Goal: Contribute content: Contribute content

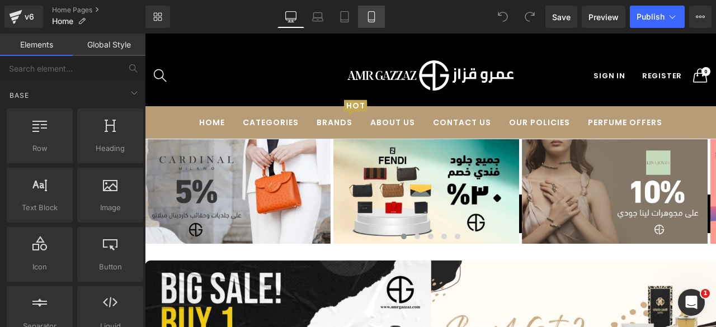
click at [367, 12] on icon at bounding box center [371, 16] width 11 height 11
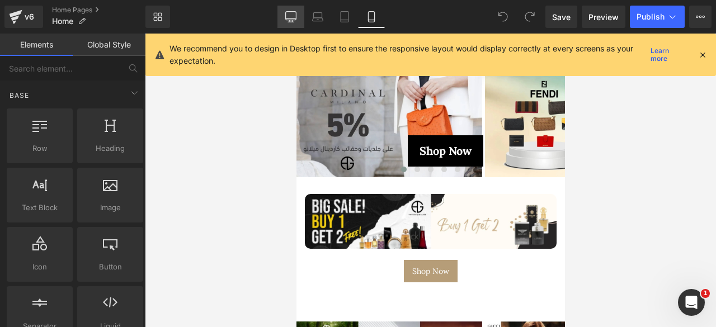
click at [291, 16] on icon at bounding box center [290, 16] width 11 height 11
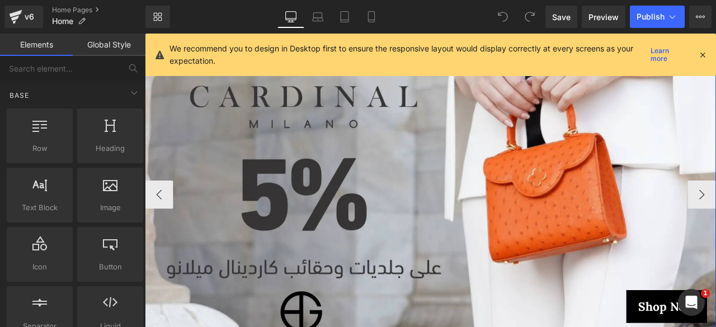
scroll to position [216, 0]
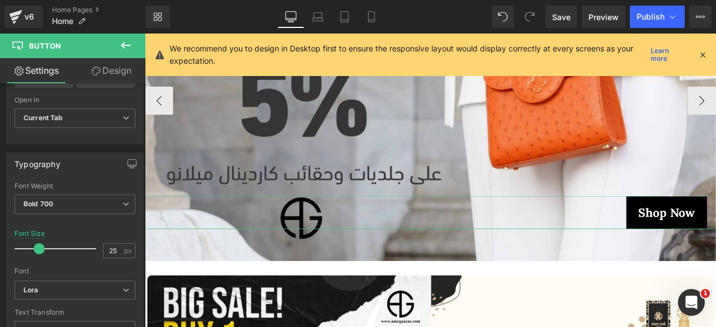
scroll to position [324, 0]
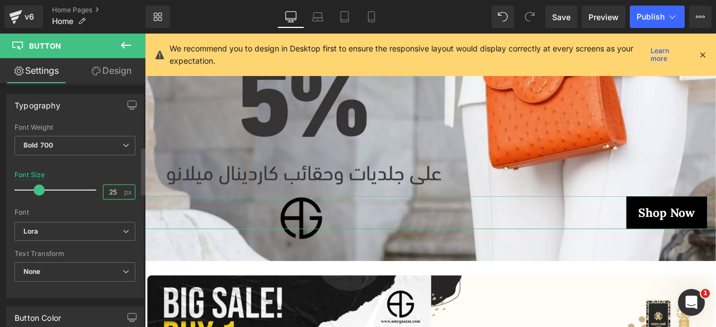
click at [108, 186] on input "25" at bounding box center [113, 192] width 20 height 14
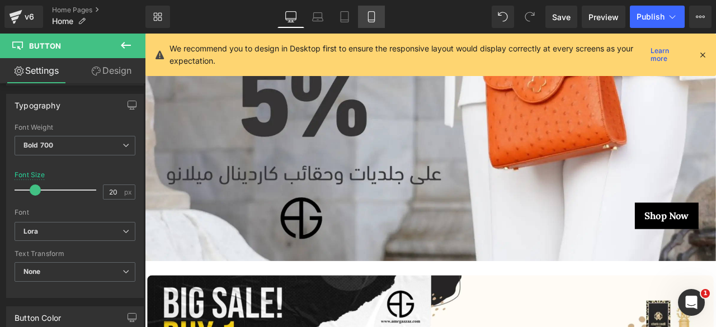
click at [369, 18] on icon at bounding box center [371, 16] width 11 height 11
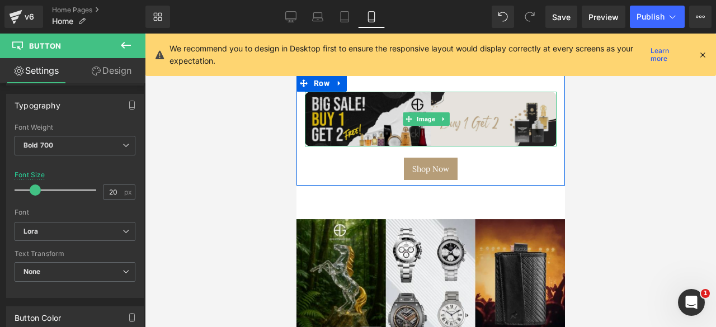
scroll to position [0, 0]
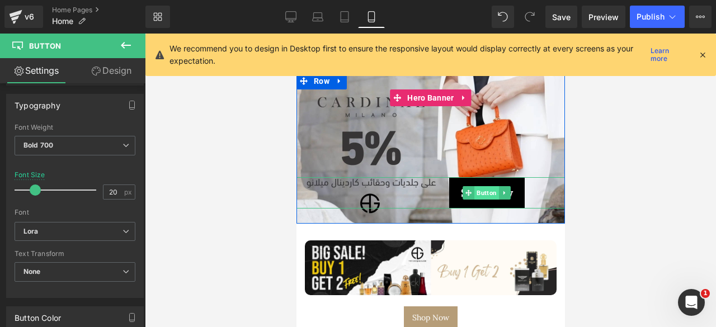
click at [482, 191] on span "Button" at bounding box center [486, 192] width 25 height 13
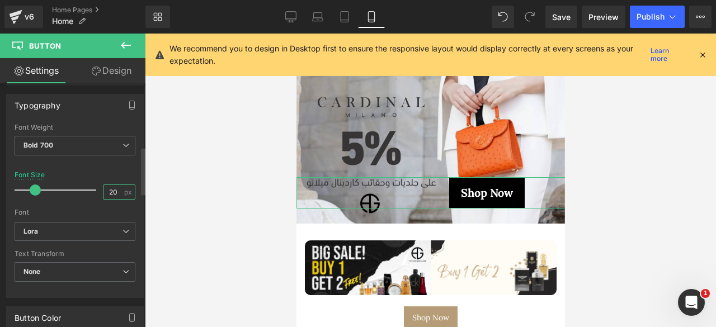
click at [111, 186] on input "20" at bounding box center [113, 192] width 20 height 14
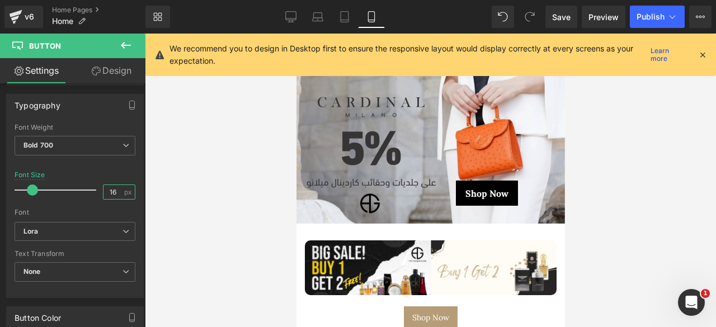
type input "16"
click at [289, 15] on icon at bounding box center [290, 16] width 11 height 11
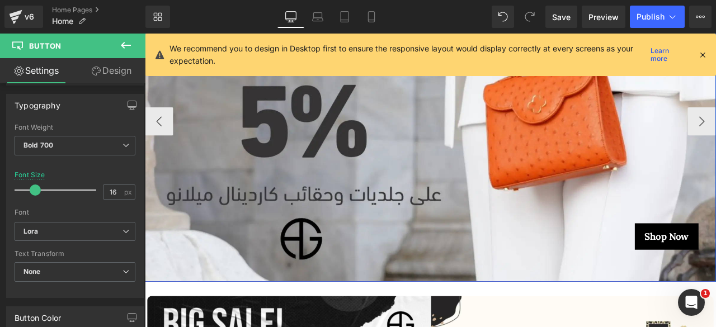
scroll to position [193, 0]
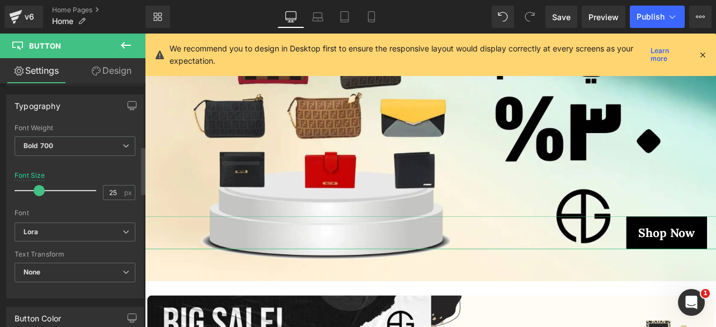
scroll to position [328, 0]
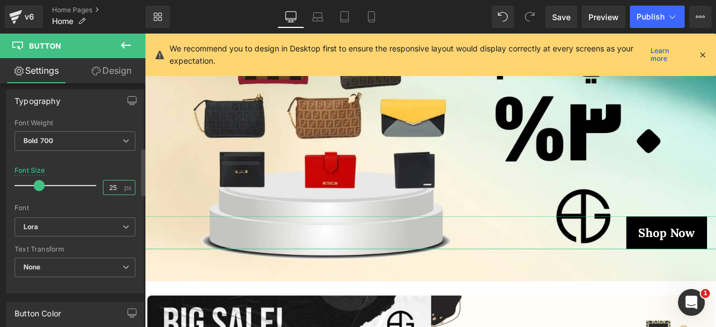
click at [110, 185] on input "25" at bounding box center [113, 188] width 20 height 14
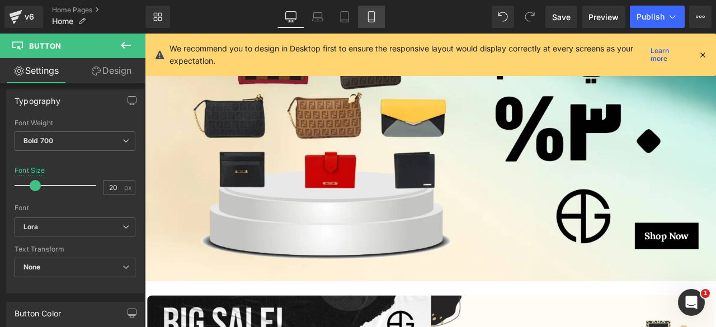
click at [372, 15] on icon at bounding box center [371, 16] width 11 height 11
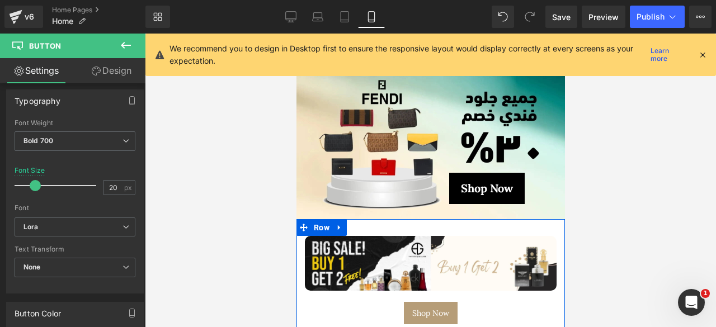
scroll to position [0, 0]
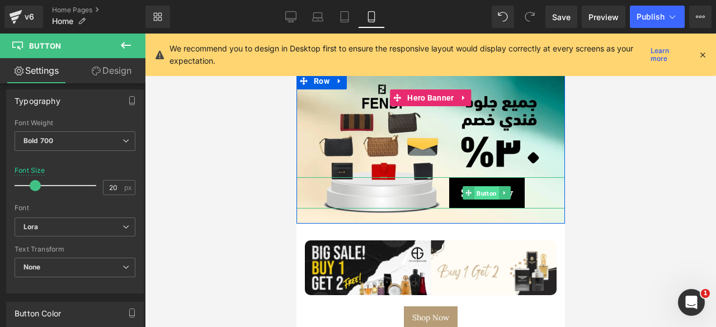
click at [477, 191] on span "Button" at bounding box center [486, 193] width 25 height 13
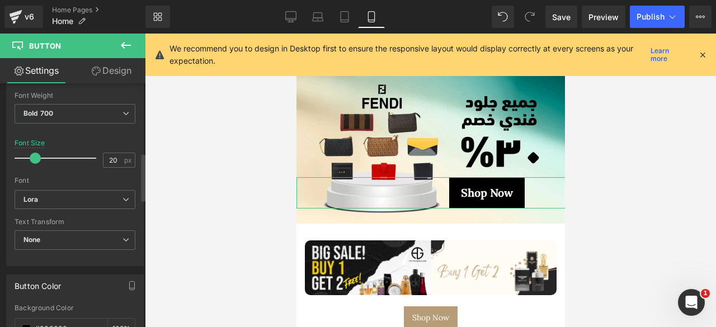
scroll to position [356, 0]
click at [107, 157] on input "20" at bounding box center [113, 160] width 20 height 14
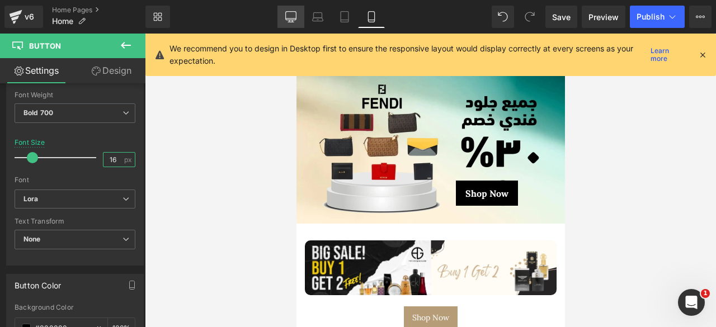
type input "16"
click at [295, 20] on icon at bounding box center [290, 16] width 11 height 8
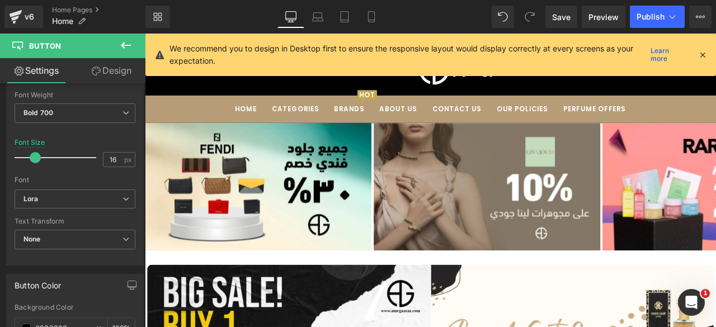
scroll to position [65, 0]
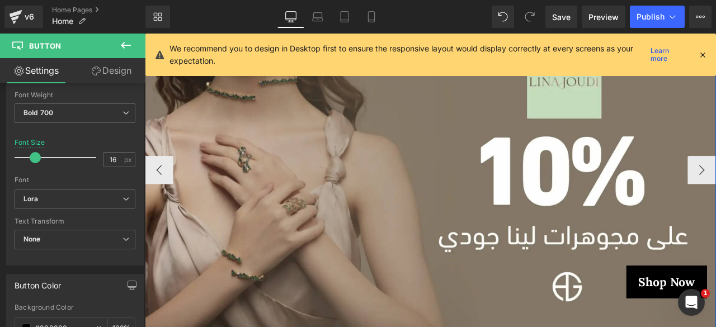
scroll to position [135, 0]
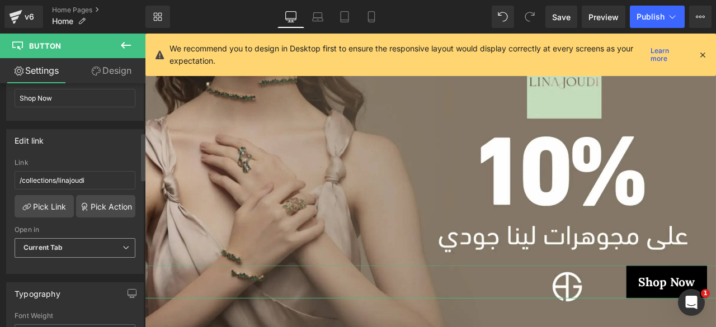
scroll to position [251, 0]
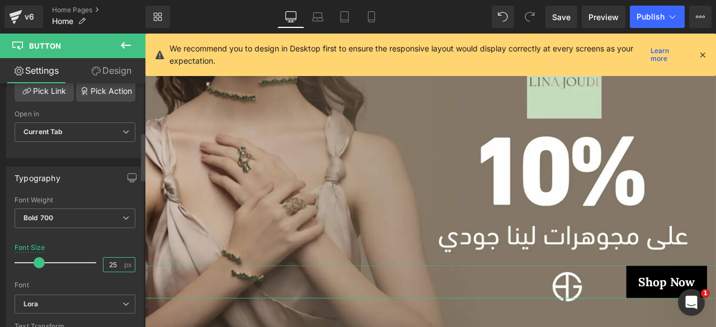
click at [107, 258] on input "25" at bounding box center [113, 265] width 20 height 14
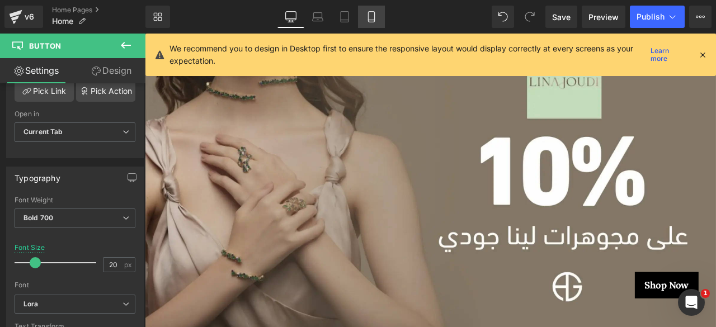
click at [368, 13] on icon at bounding box center [371, 17] width 6 height 11
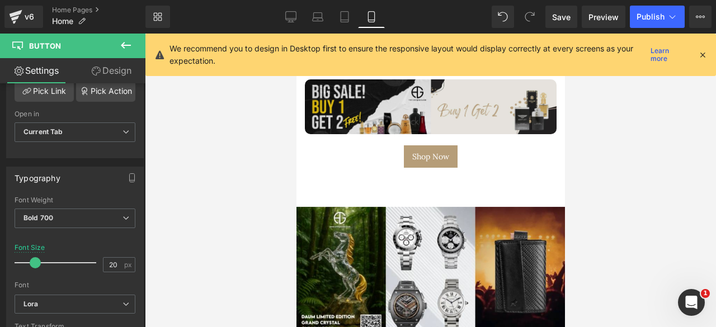
scroll to position [0, 0]
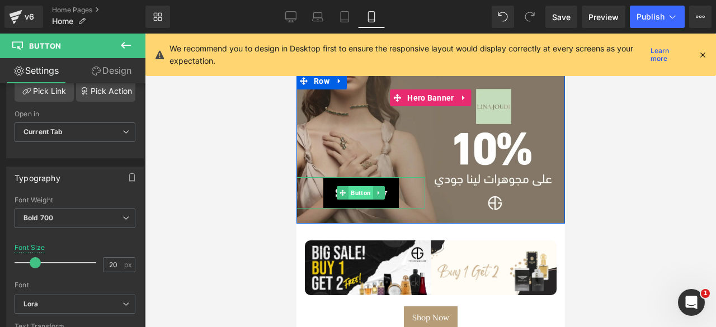
click at [352, 188] on span "Button" at bounding box center [360, 192] width 25 height 13
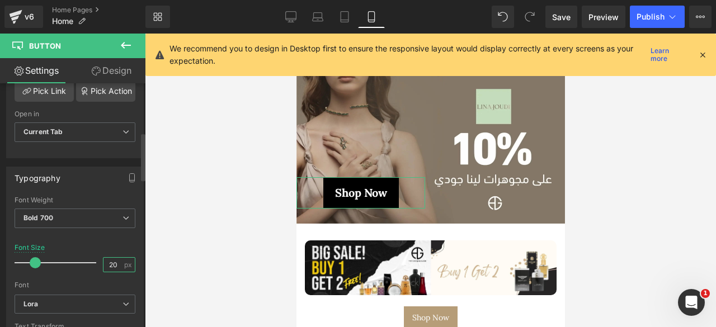
click at [107, 258] on input "20" at bounding box center [113, 265] width 20 height 14
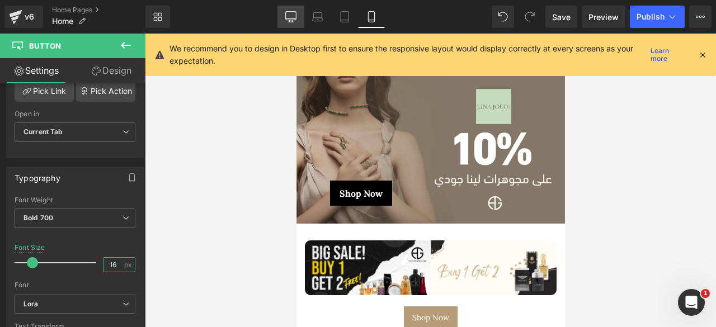
type input "16"
click at [296, 16] on icon at bounding box center [290, 16] width 11 height 8
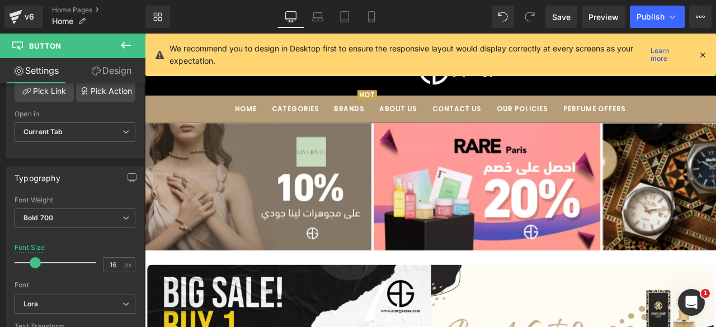
scroll to position [65, 0]
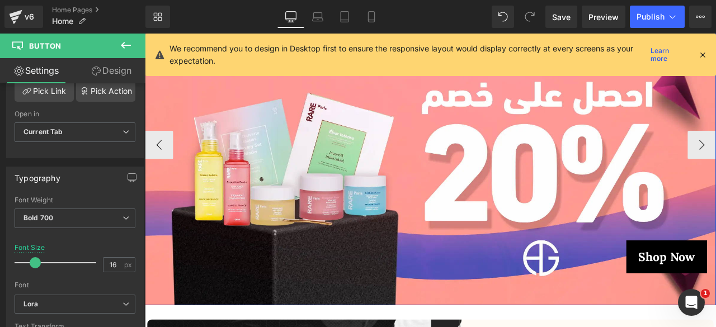
scroll to position [166, 0]
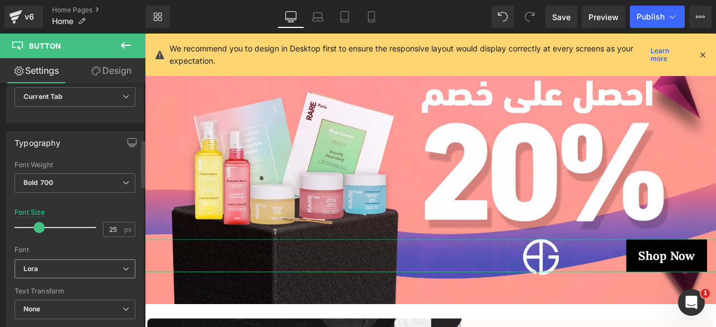
scroll to position [287, 0]
click at [107, 226] on input "25" at bounding box center [113, 229] width 20 height 14
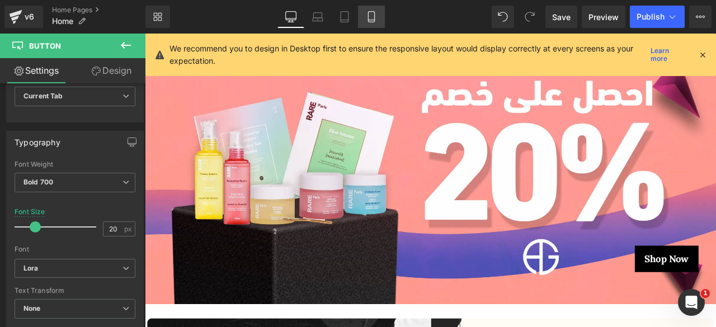
click at [374, 17] on icon at bounding box center [371, 17] width 6 height 11
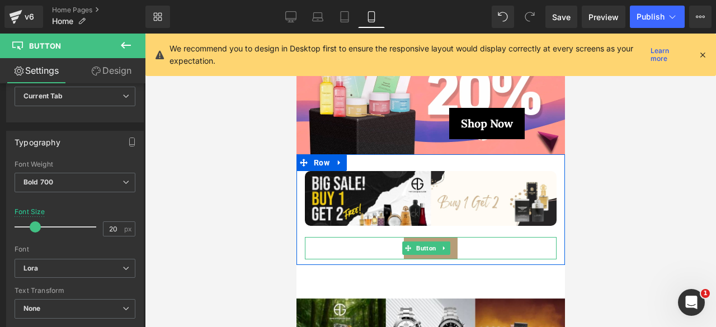
scroll to position [0, 0]
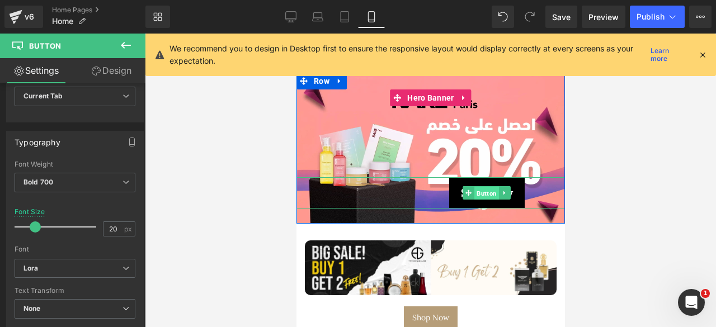
click at [487, 192] on span "Button" at bounding box center [486, 193] width 25 height 13
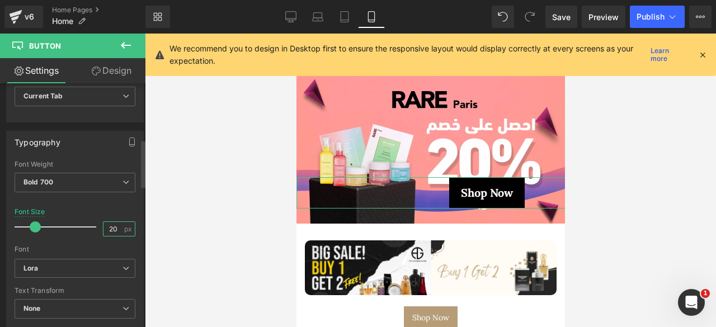
click at [113, 227] on input "20" at bounding box center [113, 229] width 20 height 14
click at [109, 226] on input "20" at bounding box center [113, 229] width 20 height 14
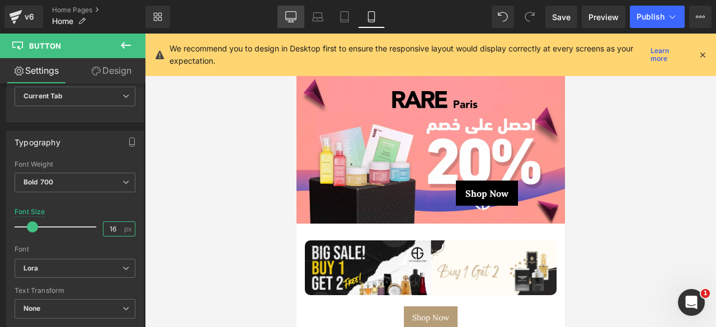
type input "16"
click at [291, 12] on icon at bounding box center [290, 16] width 11 height 8
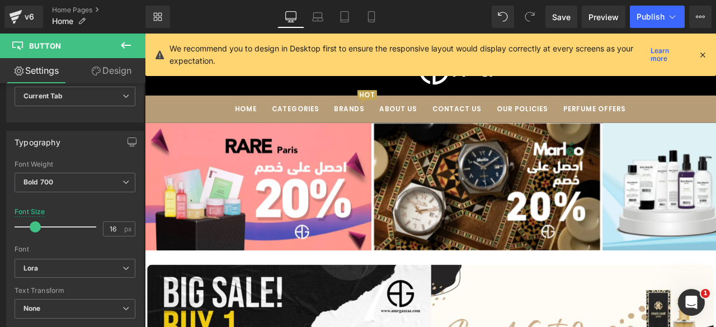
scroll to position [65, 0]
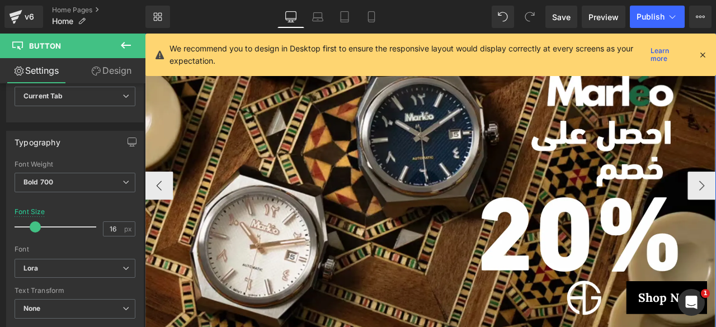
scroll to position [121, 0]
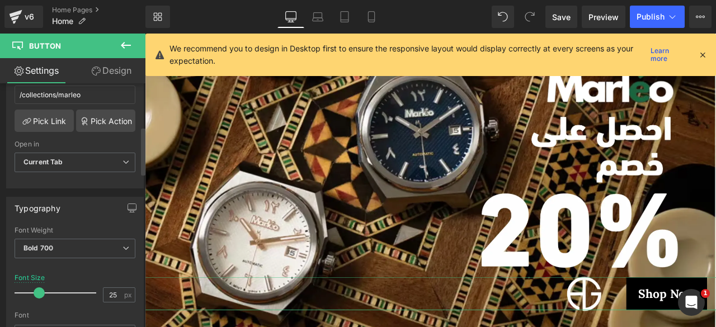
scroll to position [221, 0]
click at [110, 287] on input "25" at bounding box center [113, 294] width 20 height 14
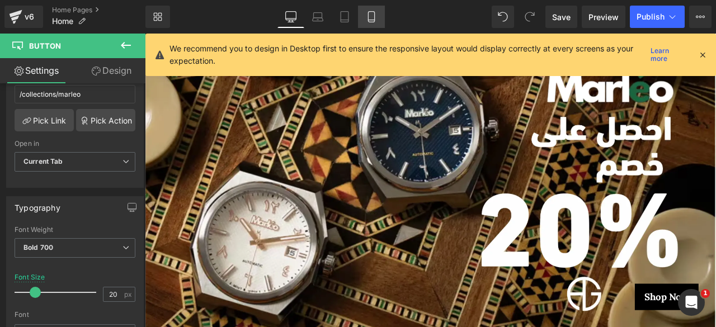
click at [371, 12] on icon at bounding box center [371, 16] width 11 height 11
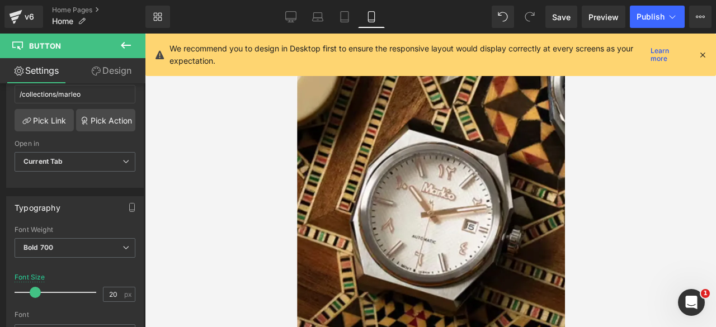
scroll to position [53, 0]
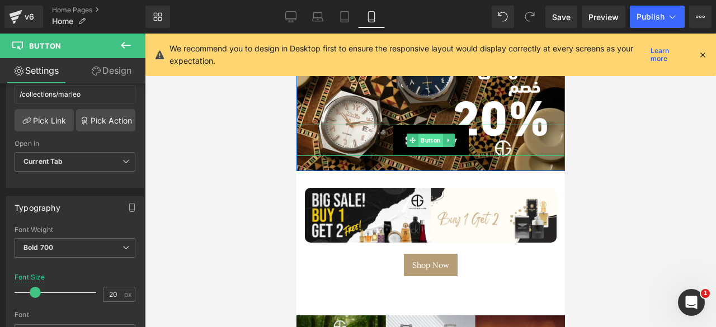
click at [419, 138] on span "Button" at bounding box center [430, 140] width 25 height 13
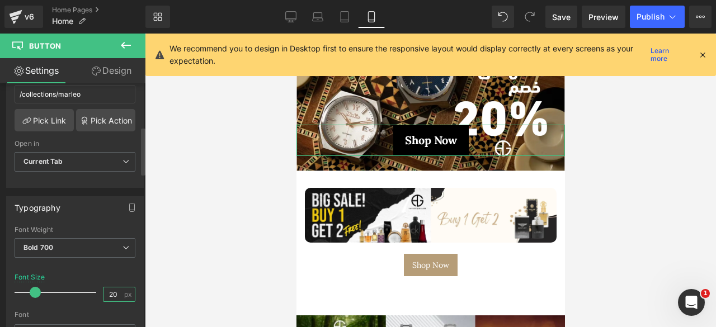
click at [103, 294] on input "20" at bounding box center [113, 294] width 20 height 14
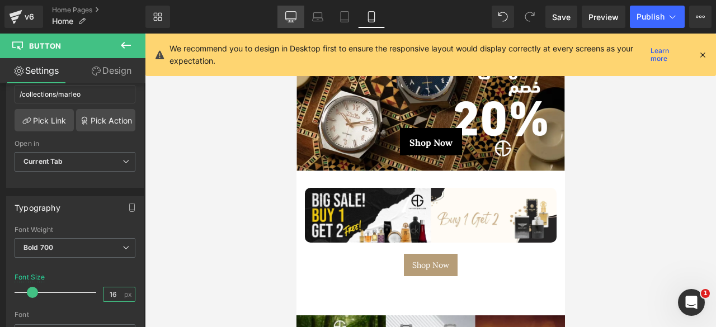
type input "16"
click at [286, 15] on icon at bounding box center [290, 16] width 11 height 11
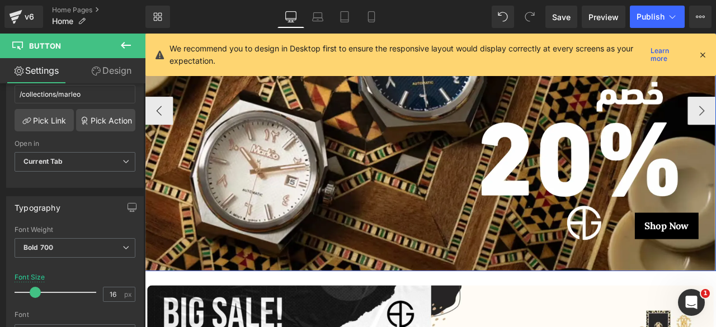
scroll to position [206, 0]
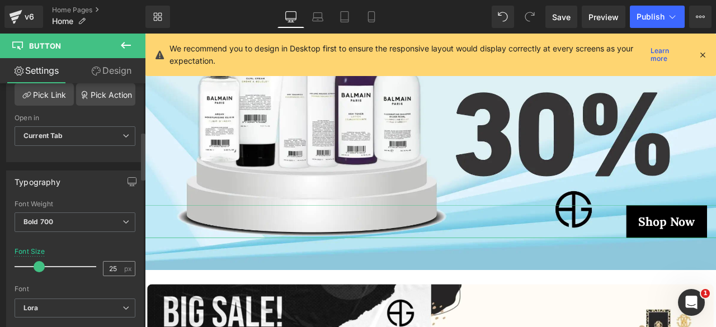
scroll to position [248, 0]
click at [109, 262] on input "25" at bounding box center [113, 268] width 20 height 14
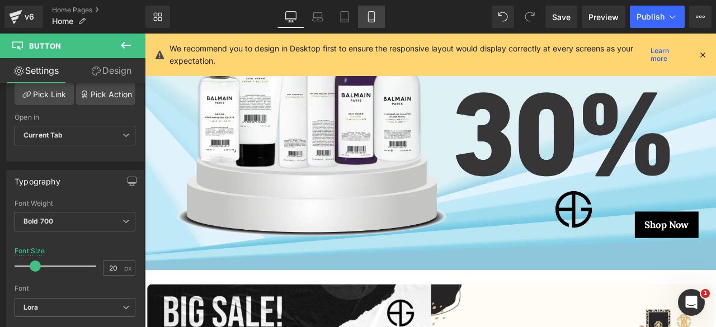
click at [369, 13] on icon at bounding box center [371, 17] width 6 height 11
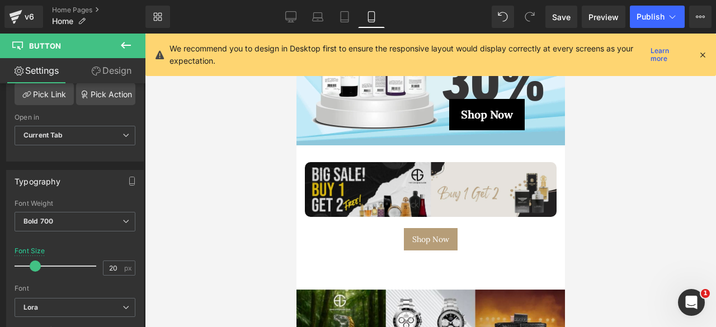
scroll to position [0, 0]
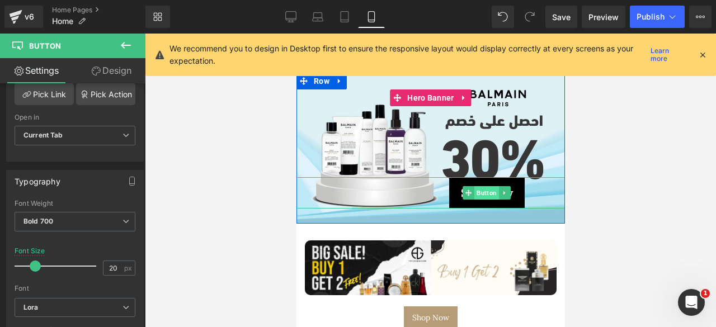
click at [483, 192] on span "Button" at bounding box center [486, 192] width 25 height 13
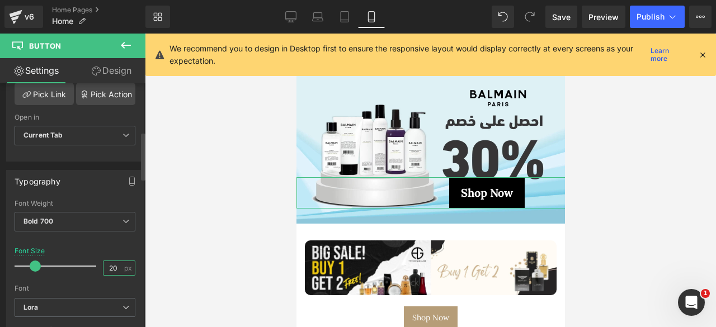
click at [110, 267] on input "20" at bounding box center [113, 268] width 20 height 14
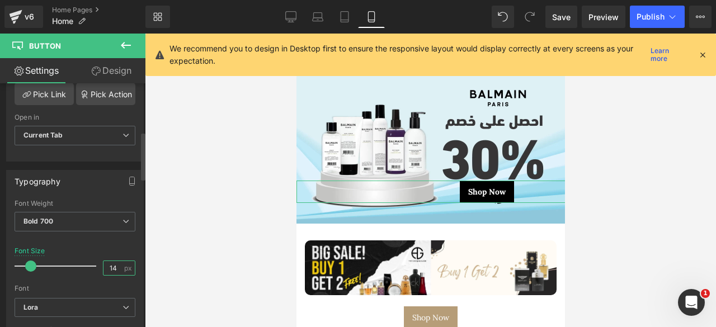
click at [110, 267] on input "14" at bounding box center [113, 268] width 20 height 14
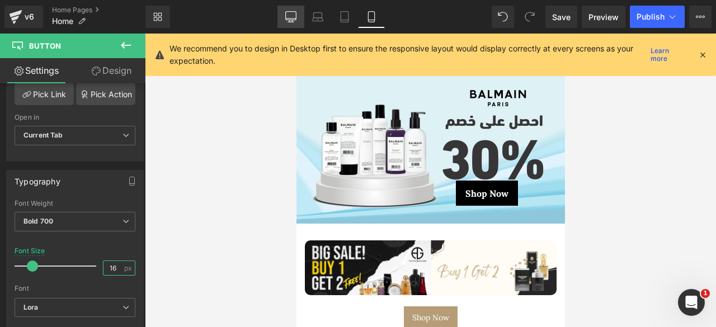
type input "16"
click at [289, 13] on icon at bounding box center [290, 16] width 11 height 11
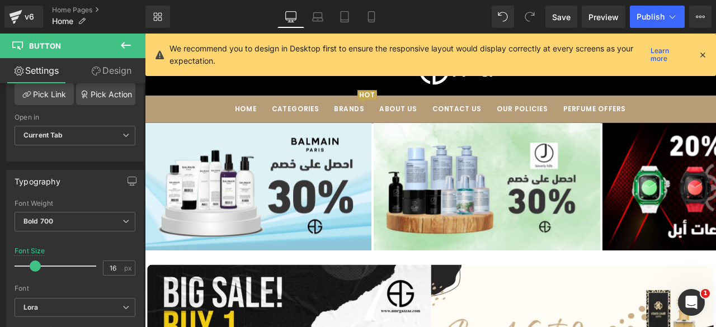
scroll to position [65, 0]
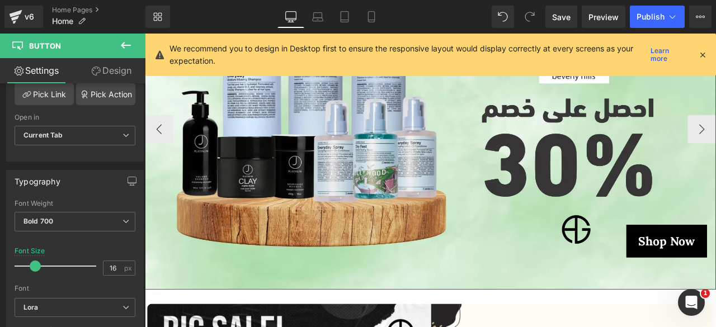
scroll to position [183, 0]
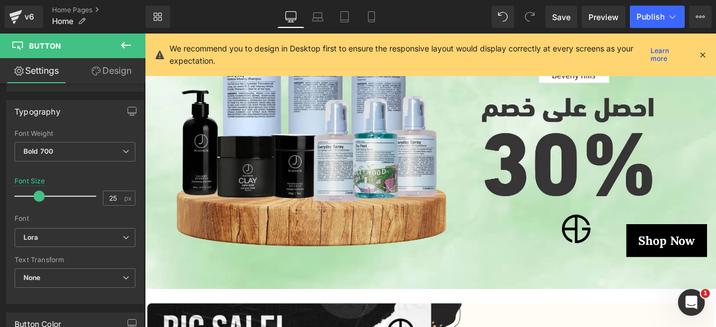
scroll to position [320, 0]
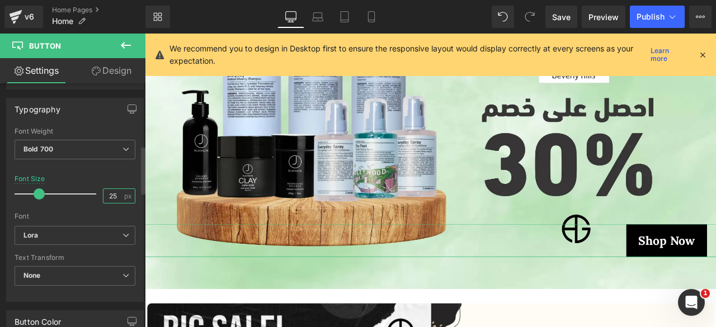
click at [107, 191] on input "25" at bounding box center [113, 196] width 20 height 14
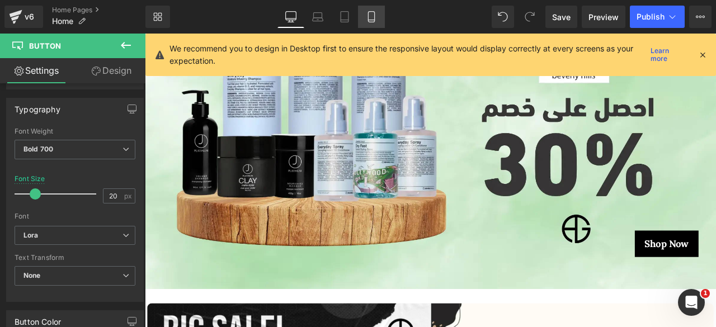
click at [378, 16] on link "Mobile" at bounding box center [371, 17] width 27 height 22
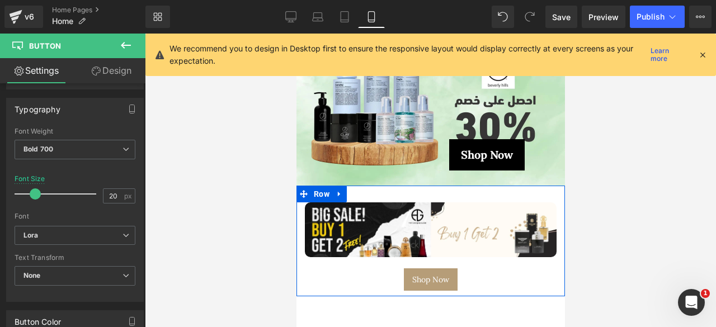
scroll to position [35, 0]
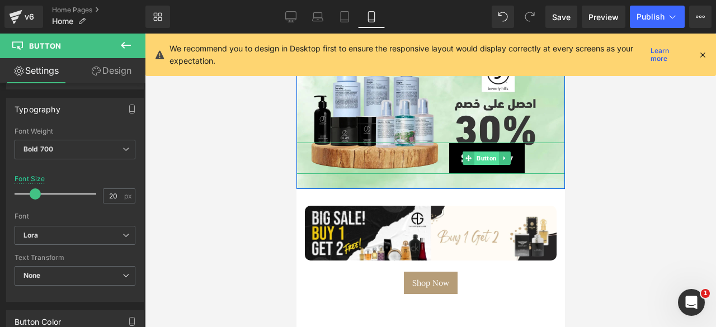
click at [477, 156] on span "Button" at bounding box center [486, 158] width 25 height 13
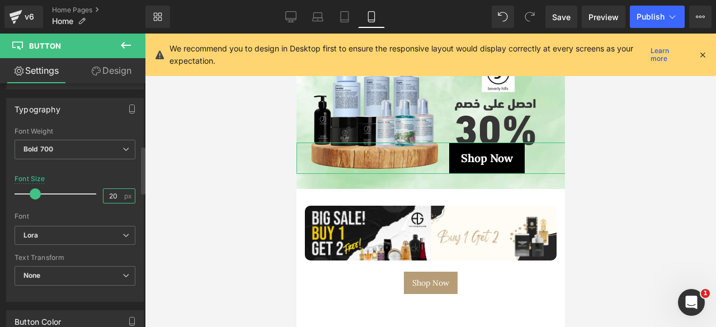
click at [104, 190] on input "20" at bounding box center [113, 196] width 20 height 14
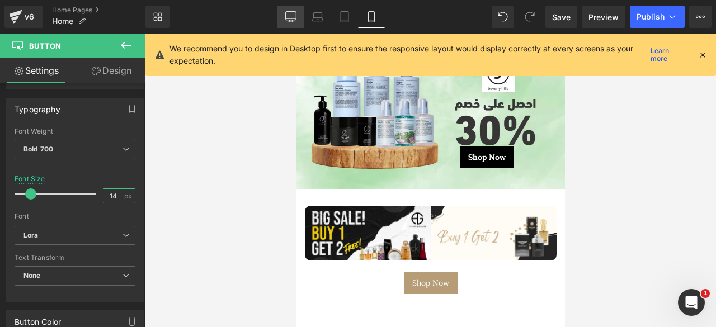
type input "14"
click at [290, 12] on icon at bounding box center [290, 16] width 11 height 8
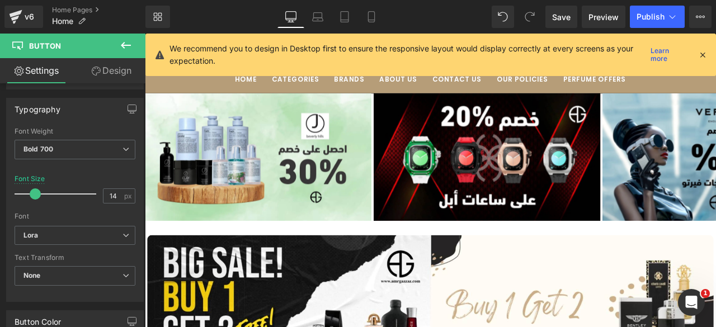
scroll to position [100, 0]
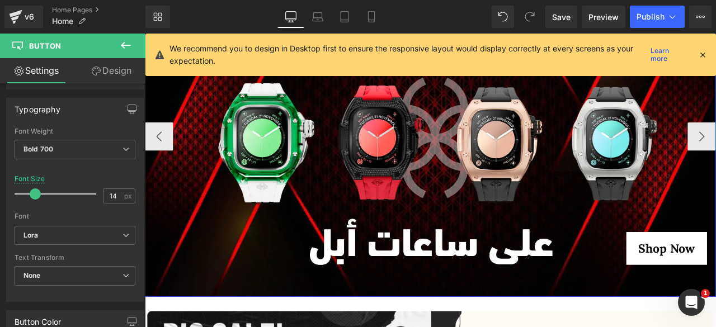
scroll to position [174, 0]
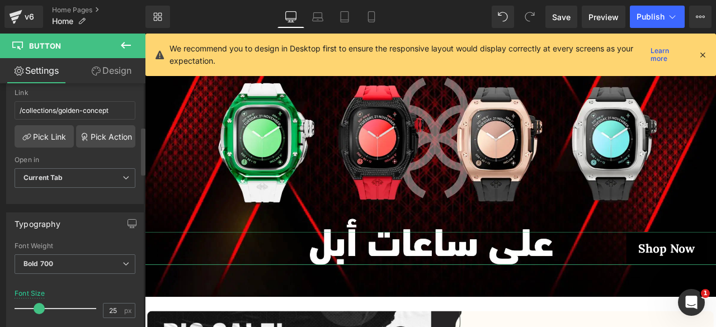
scroll to position [244, 0]
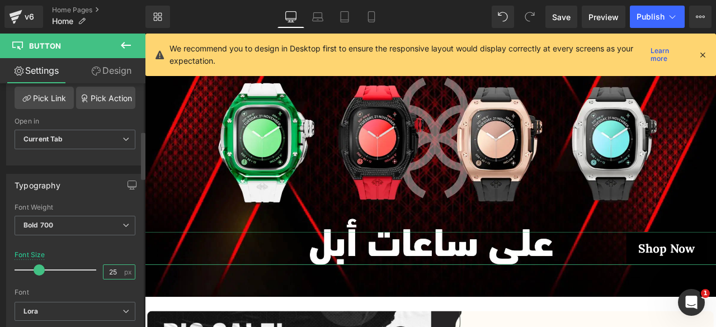
click at [107, 266] on input "25" at bounding box center [113, 272] width 20 height 14
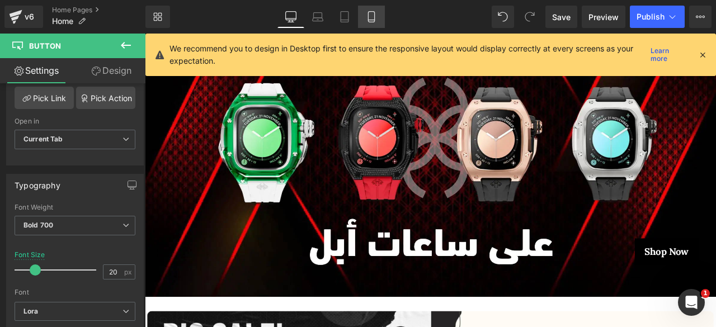
click at [374, 17] on icon at bounding box center [371, 16] width 11 height 11
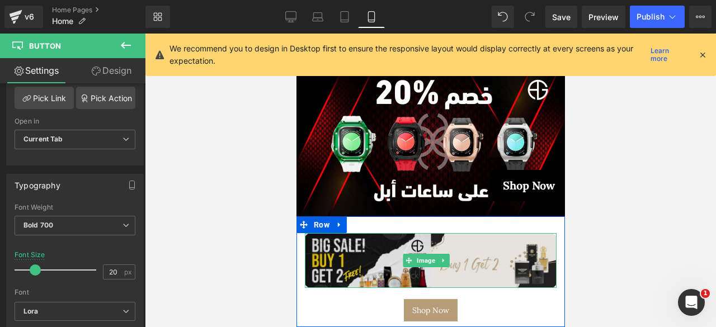
scroll to position [0, 0]
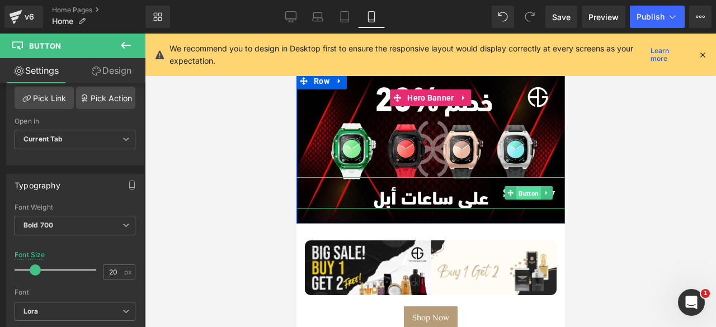
click at [522, 192] on span "Button" at bounding box center [528, 193] width 25 height 13
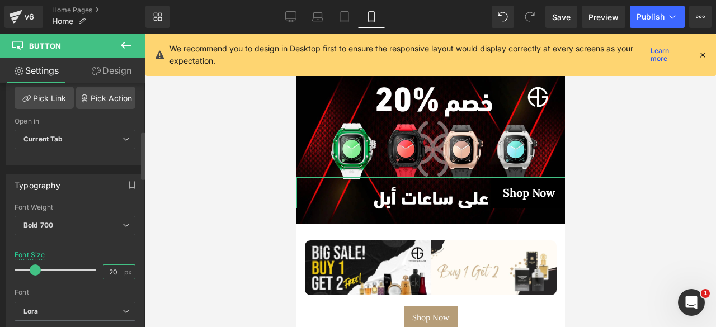
click at [110, 268] on input "20" at bounding box center [113, 272] width 20 height 14
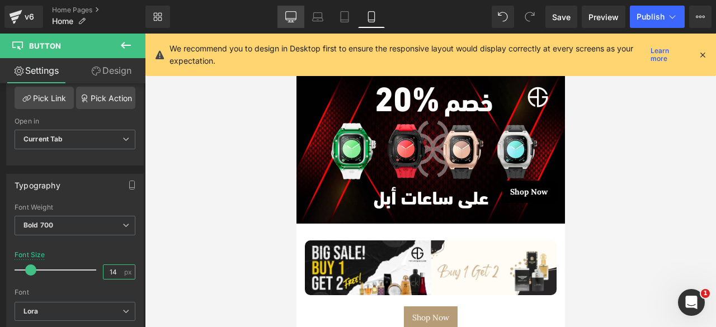
type input "14"
click at [290, 13] on icon at bounding box center [290, 16] width 11 height 11
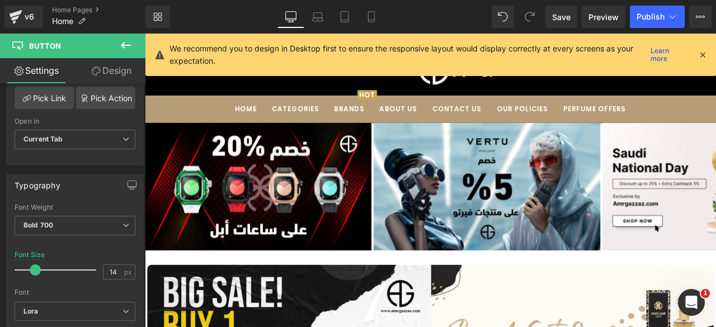
scroll to position [65, 0]
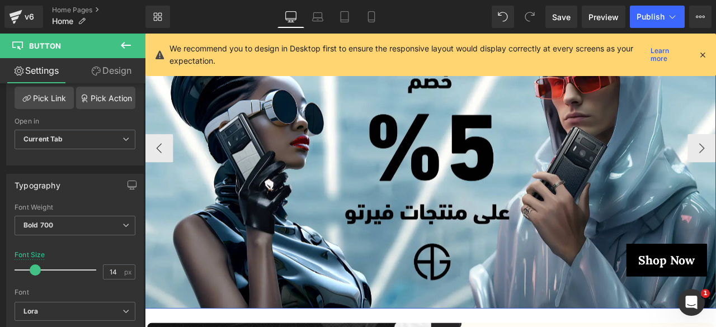
scroll to position [161, 0]
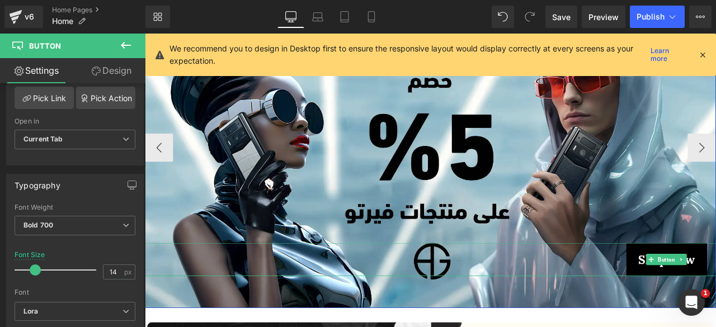
drag, startPoint x: 758, startPoint y: 303, endPoint x: 155, endPoint y: 293, distance: 603.0
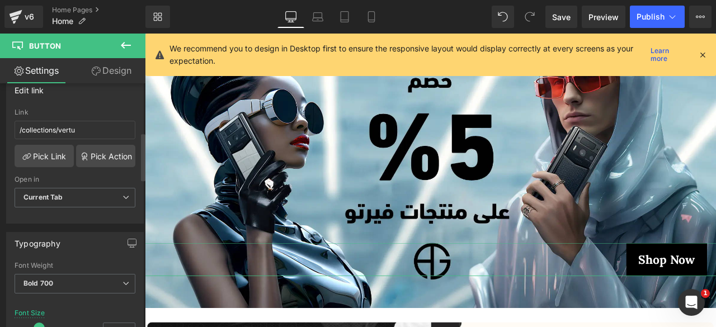
scroll to position [264, 0]
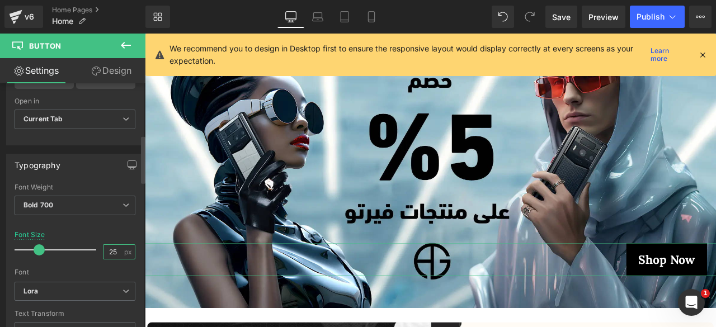
click at [109, 246] on input "25" at bounding box center [113, 252] width 20 height 14
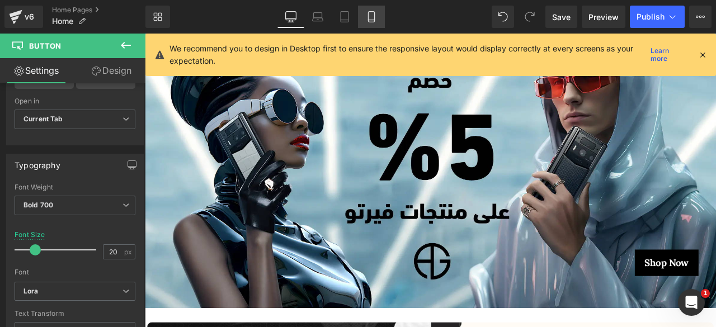
drag, startPoint x: 377, startPoint y: 20, endPoint x: 256, endPoint y: 136, distance: 168.1
click at [377, 20] on icon at bounding box center [371, 16] width 11 height 11
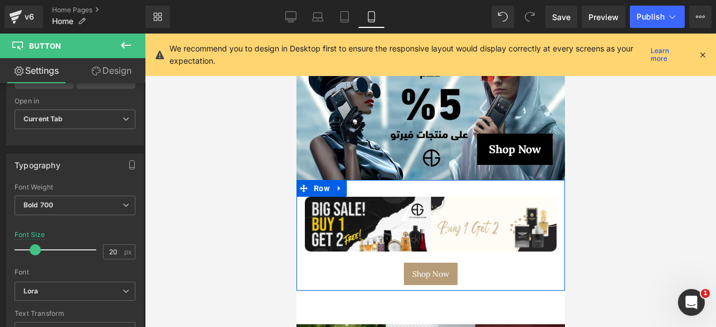
scroll to position [26, 0]
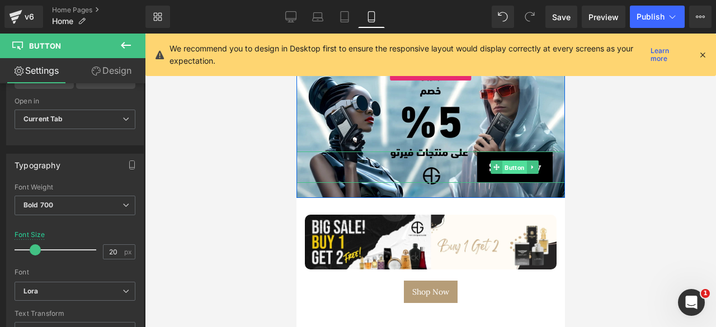
click at [505, 163] on span "Button" at bounding box center [514, 167] width 25 height 13
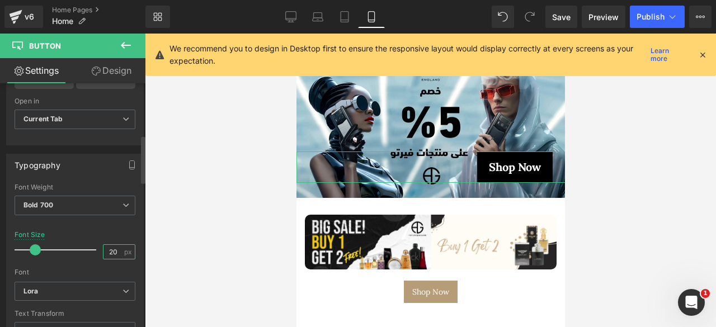
click at [105, 249] on input "20" at bounding box center [113, 252] width 20 height 14
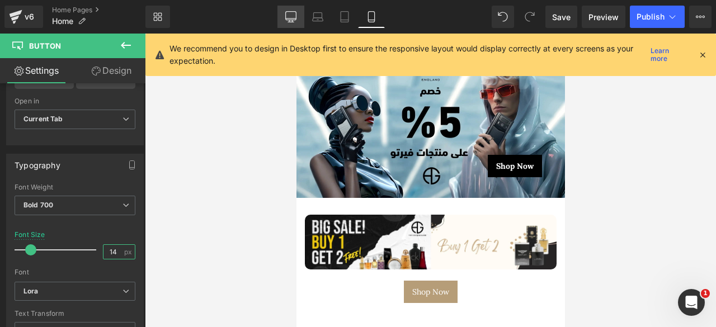
type input "14"
click at [297, 11] on link "Desktop" at bounding box center [290, 17] width 27 height 22
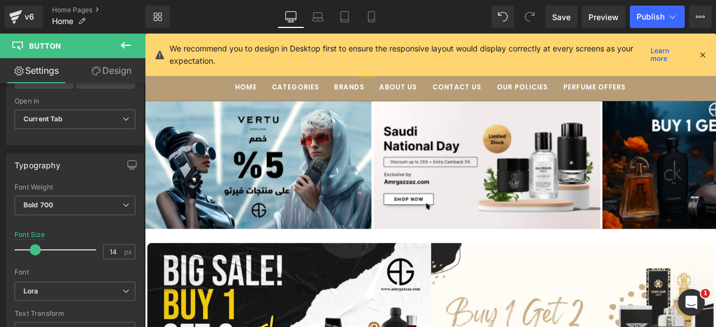
scroll to position [91, 0]
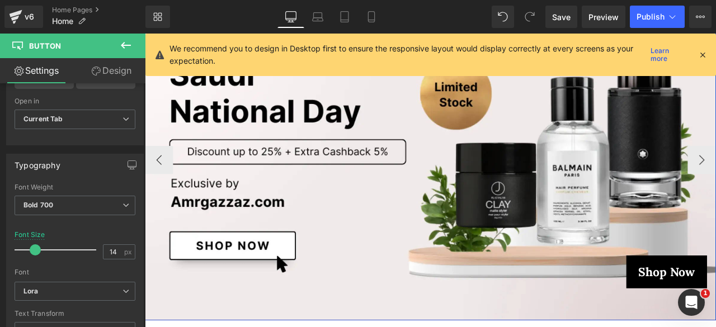
scroll to position [159, 0]
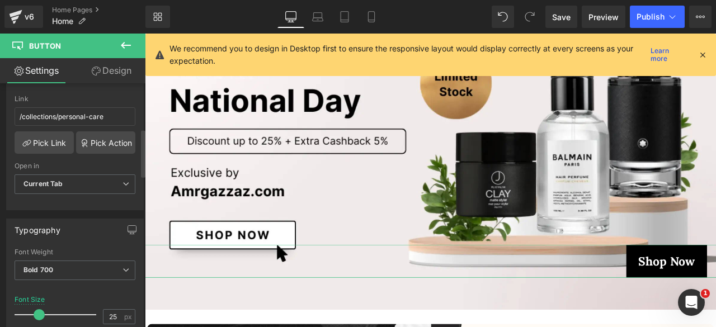
scroll to position [246, 0]
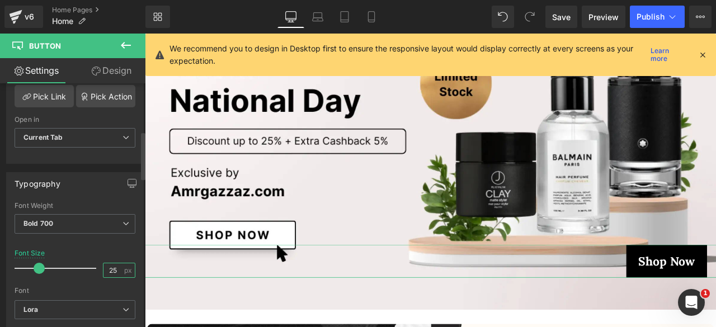
click at [105, 268] on input "25" at bounding box center [113, 270] width 20 height 14
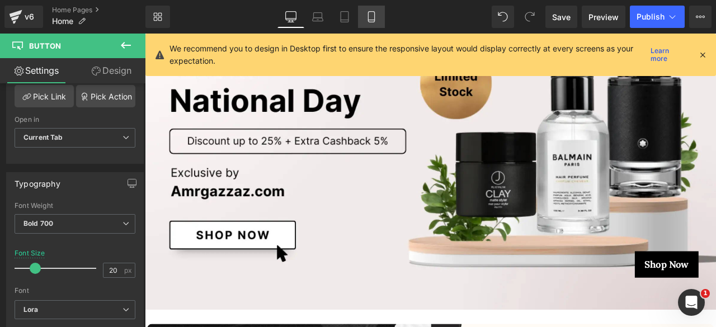
click at [370, 10] on link "Mobile" at bounding box center [371, 17] width 27 height 22
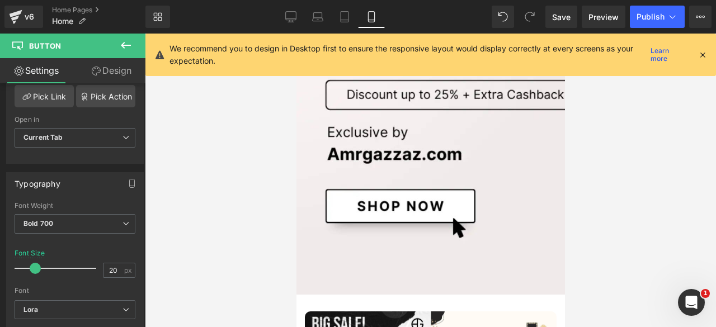
scroll to position [91, 0]
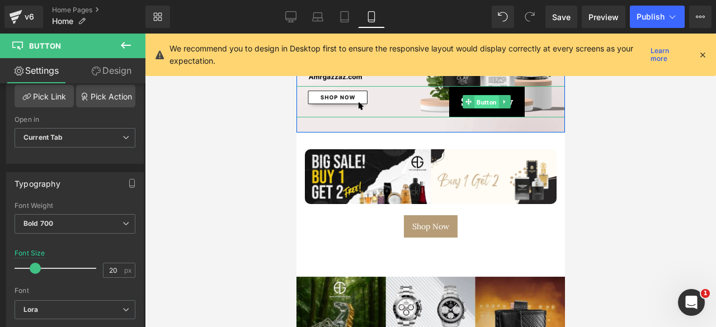
click at [482, 98] on span "Button" at bounding box center [486, 102] width 25 height 13
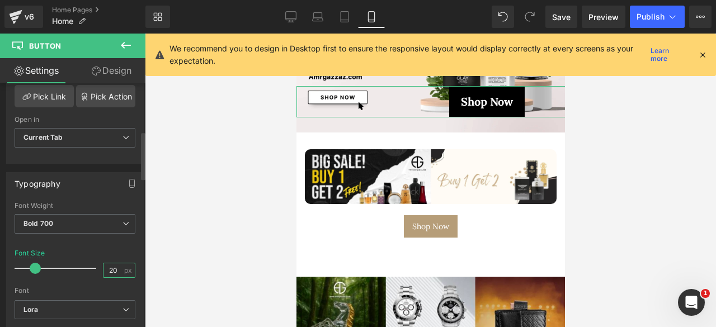
click at [107, 265] on input "20" at bounding box center [113, 270] width 20 height 14
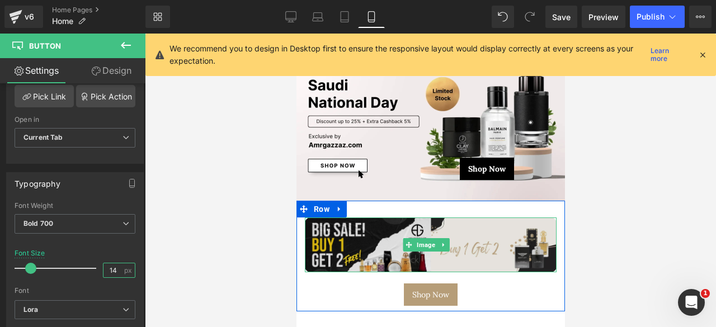
scroll to position [0, 0]
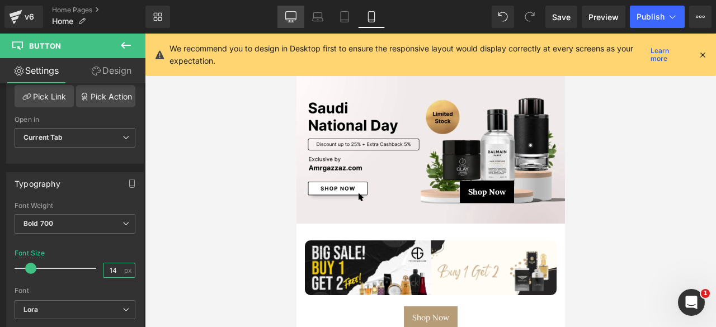
type input "14"
click at [293, 17] on icon at bounding box center [290, 16] width 11 height 11
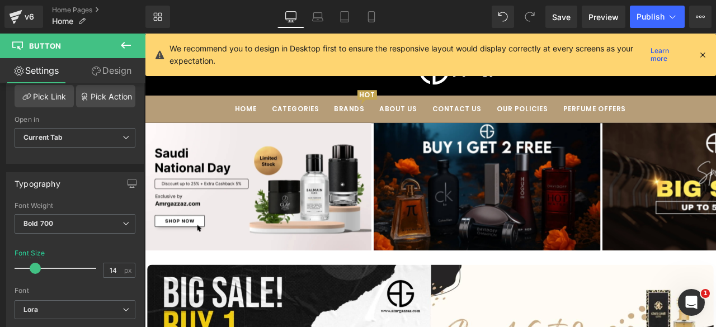
scroll to position [65, 0]
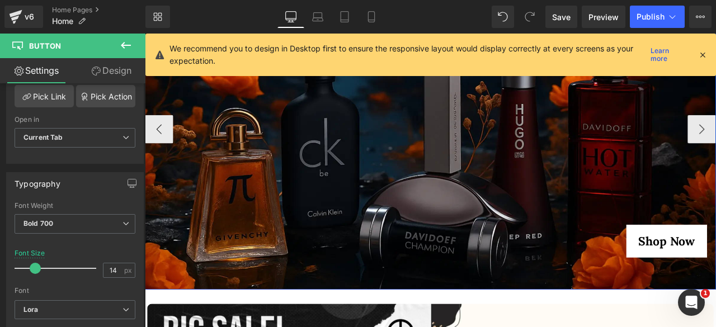
scroll to position [185, 0]
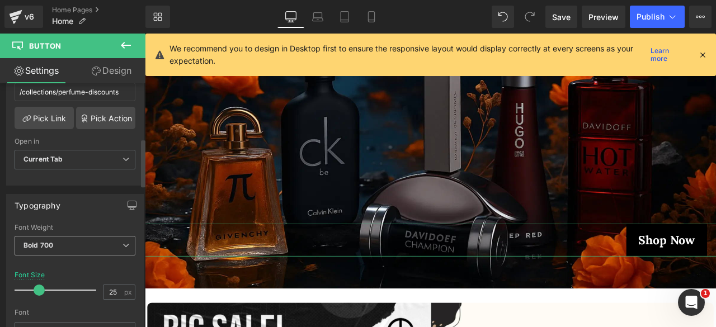
scroll to position [290, 0]
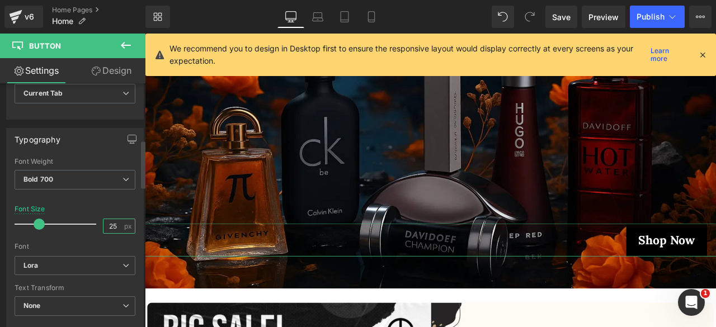
click at [106, 220] on input "25" at bounding box center [113, 226] width 20 height 14
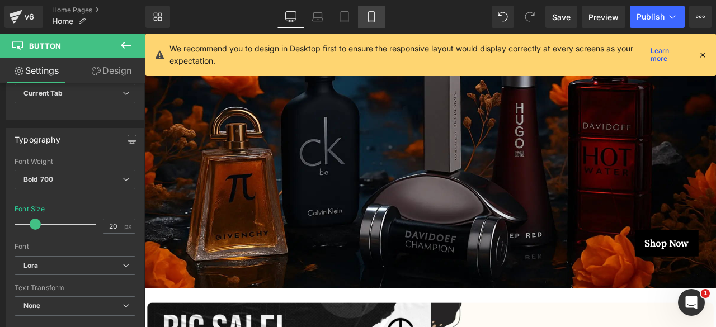
click at [367, 12] on icon at bounding box center [371, 16] width 11 height 11
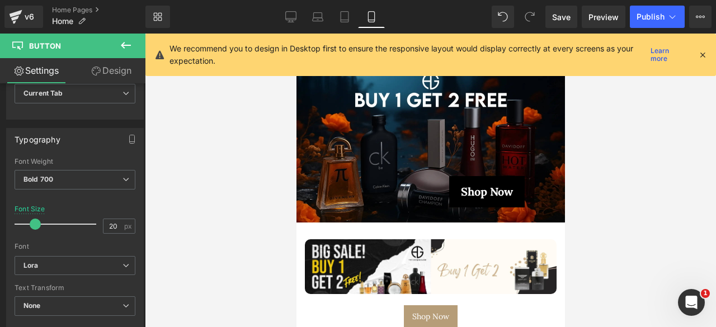
scroll to position [0, 0]
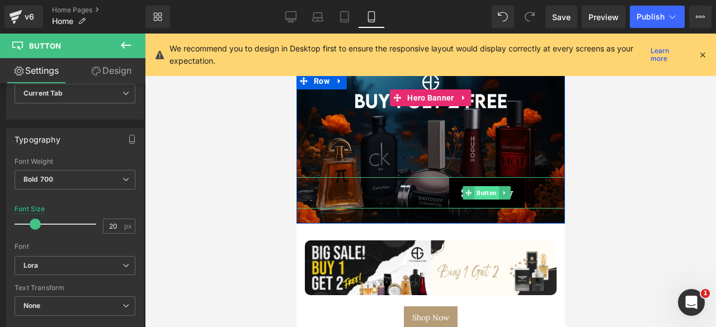
click at [481, 191] on span "Button" at bounding box center [486, 192] width 25 height 13
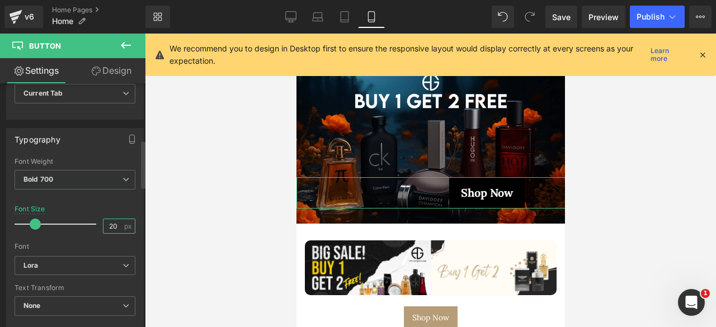
click at [110, 223] on input "20" at bounding box center [113, 226] width 20 height 14
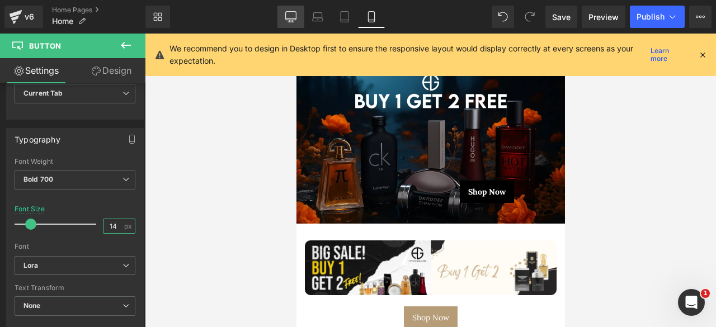
type input "14"
click at [289, 13] on icon at bounding box center [290, 16] width 11 height 11
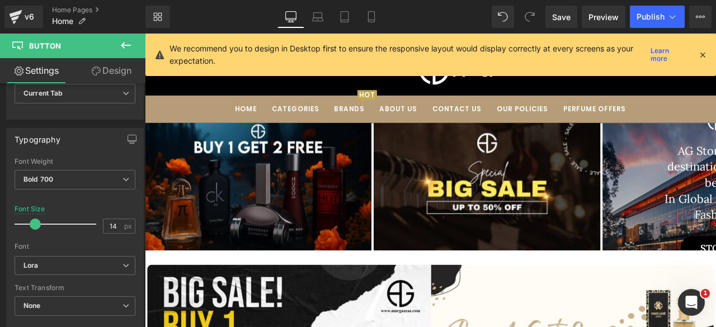
scroll to position [65, 0]
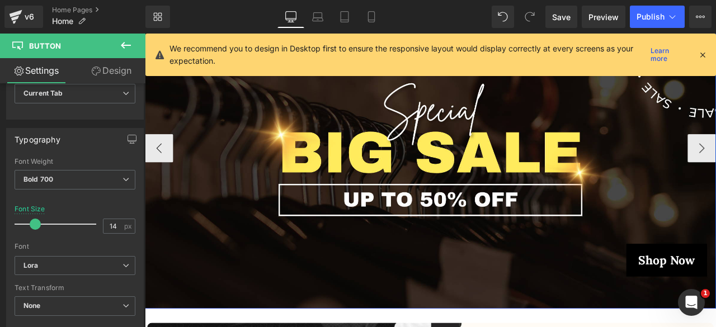
scroll to position [176, 0]
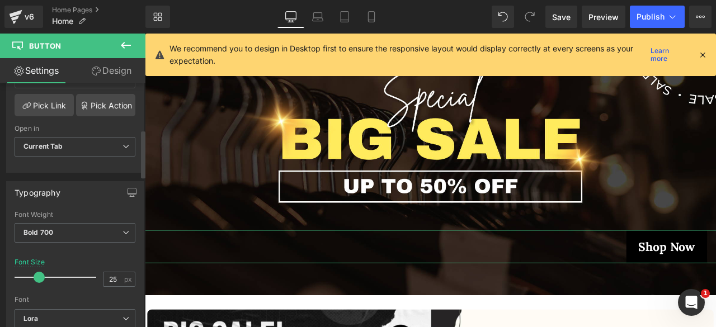
scroll to position [238, 0]
click at [109, 276] on input "25" at bounding box center [113, 278] width 20 height 14
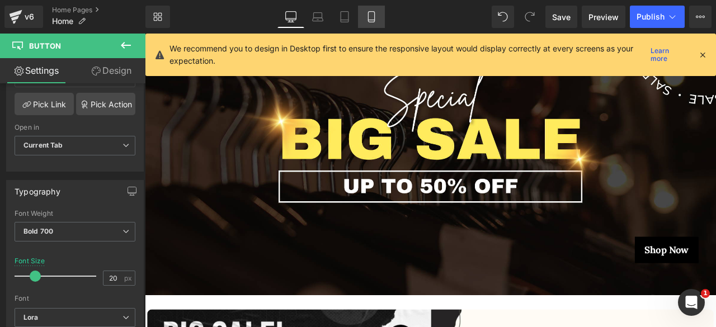
click at [369, 21] on icon at bounding box center [371, 16] width 11 height 11
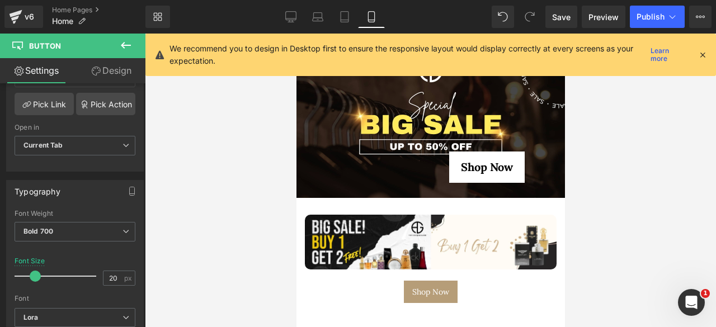
scroll to position [22, 0]
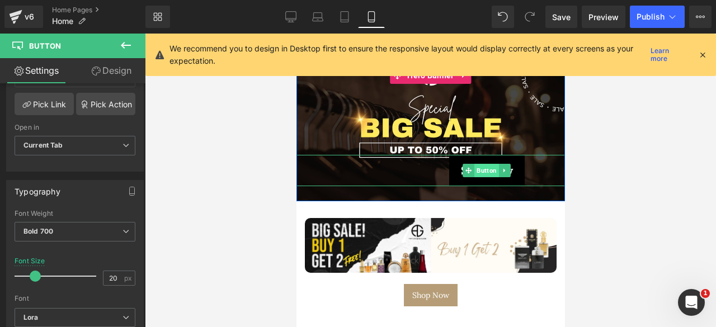
click at [482, 171] on span "Button" at bounding box center [486, 170] width 25 height 13
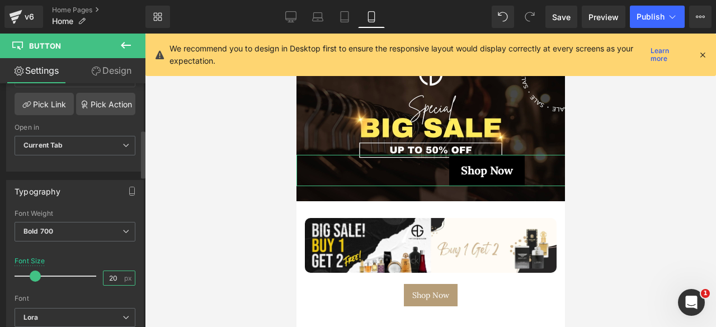
click at [107, 271] on input "20" at bounding box center [113, 278] width 20 height 14
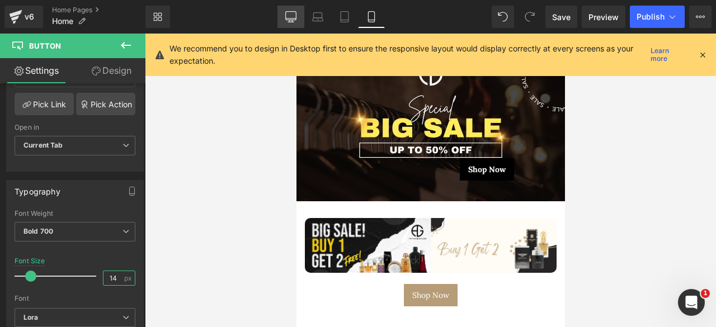
type input "14"
click at [287, 21] on icon at bounding box center [290, 16] width 11 height 11
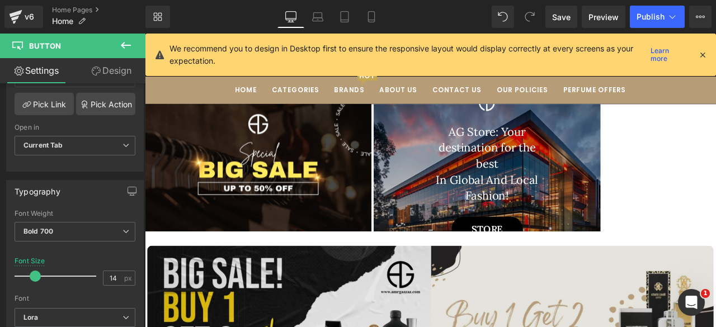
scroll to position [87, 0]
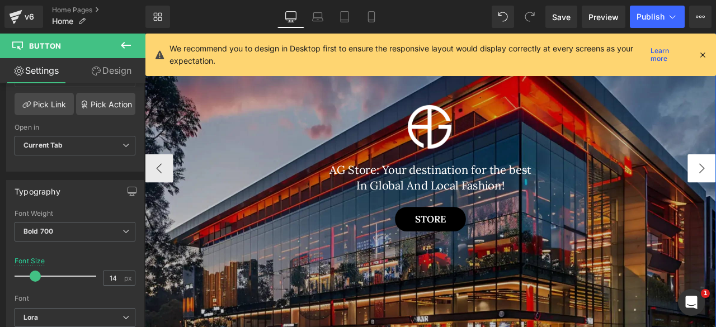
scroll to position [138, 0]
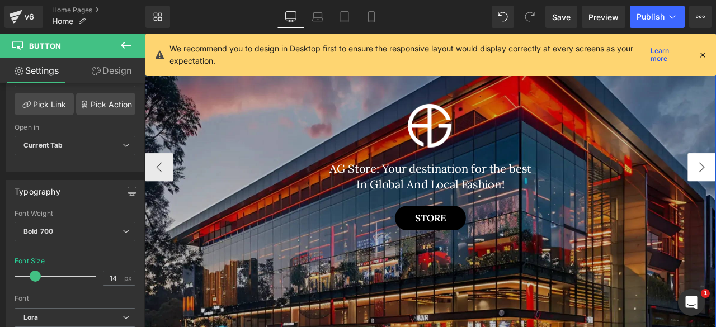
click at [150, 188] on button "‹" at bounding box center [162, 193] width 34 height 34
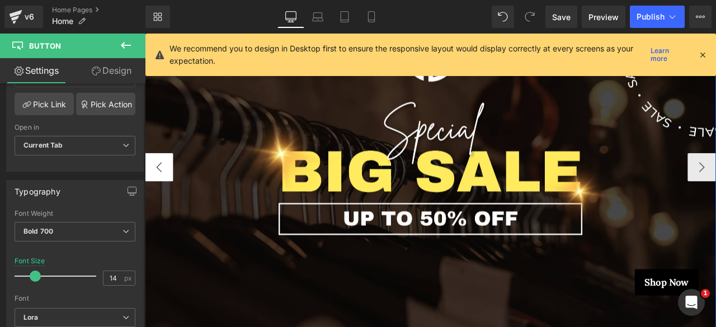
click at [150, 188] on button "‹" at bounding box center [162, 193] width 34 height 34
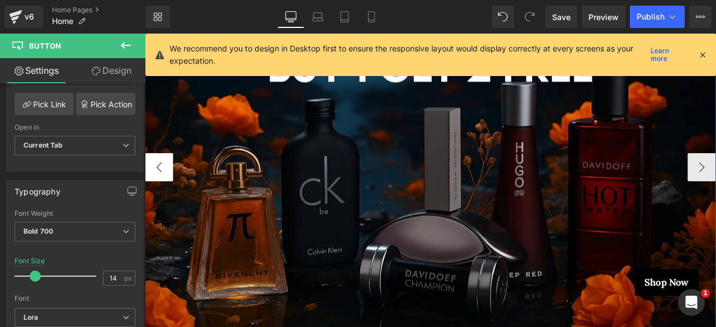
click at [150, 188] on button "‹" at bounding box center [162, 193] width 34 height 34
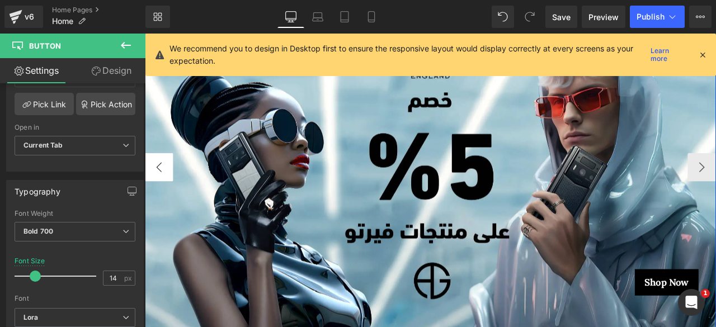
click at [150, 188] on button "‹" at bounding box center [162, 193] width 34 height 34
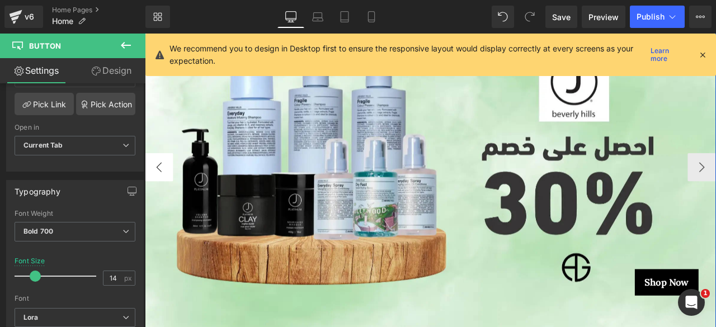
click at [150, 188] on button "‹" at bounding box center [162, 193] width 34 height 34
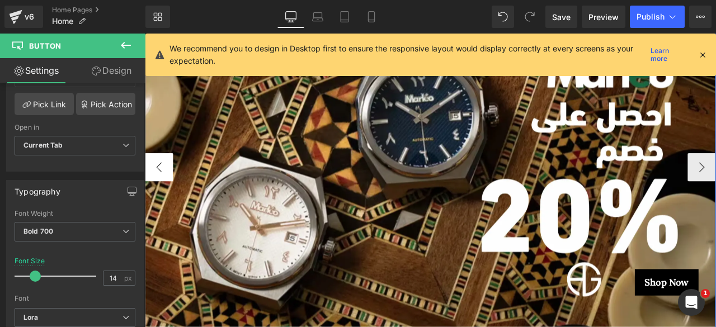
click at [150, 188] on button "‹" at bounding box center [162, 193] width 34 height 34
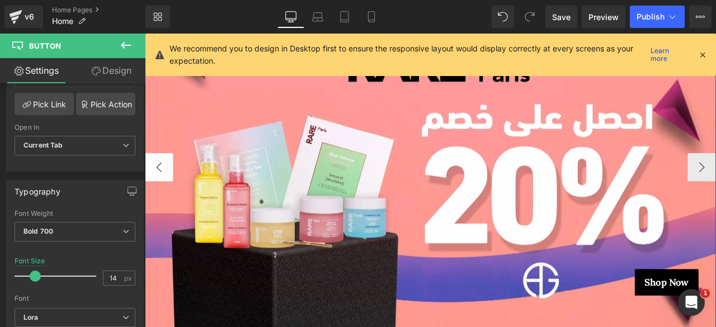
click at [150, 188] on button "‹" at bounding box center [162, 193] width 34 height 34
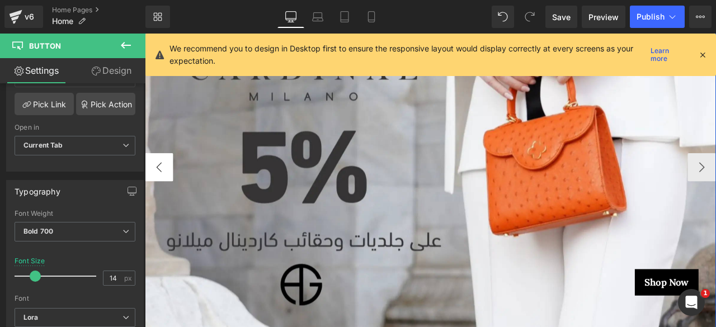
click at [150, 188] on button "‹" at bounding box center [162, 193] width 34 height 34
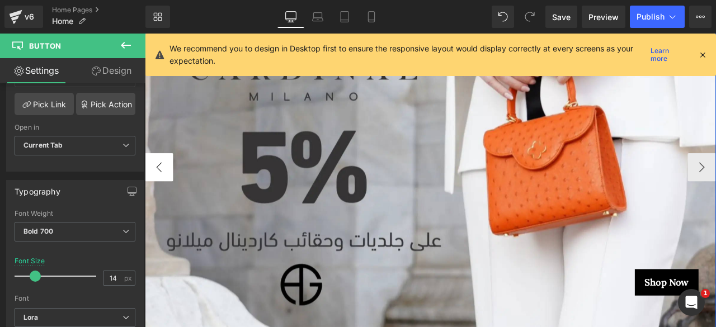
click at [150, 188] on button "‹" at bounding box center [162, 193] width 34 height 34
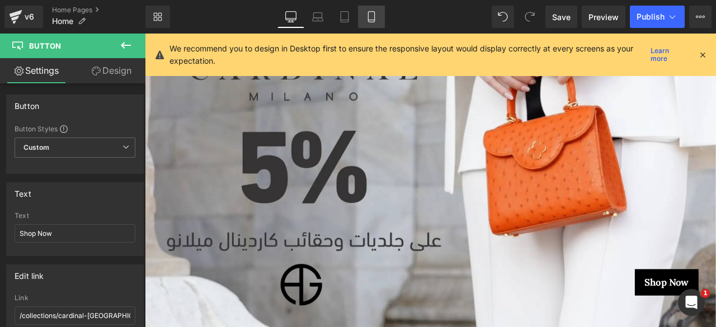
click at [369, 23] on link "Mobile" at bounding box center [371, 17] width 27 height 22
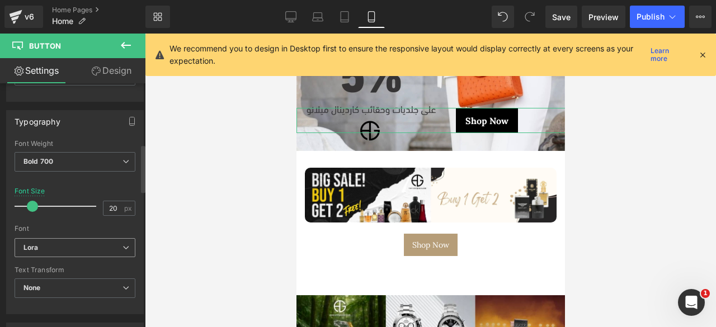
scroll to position [312, 0]
click at [111, 197] on input "20" at bounding box center [113, 204] width 20 height 14
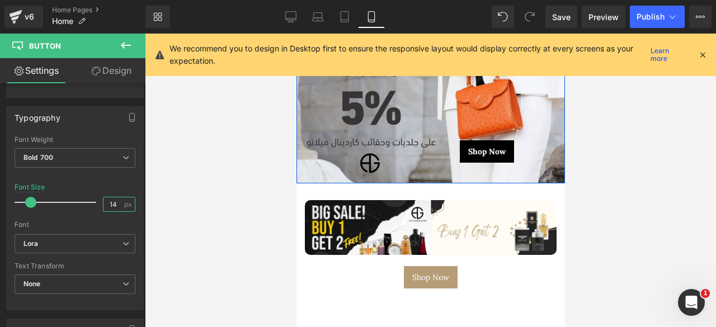
scroll to position [42, 0]
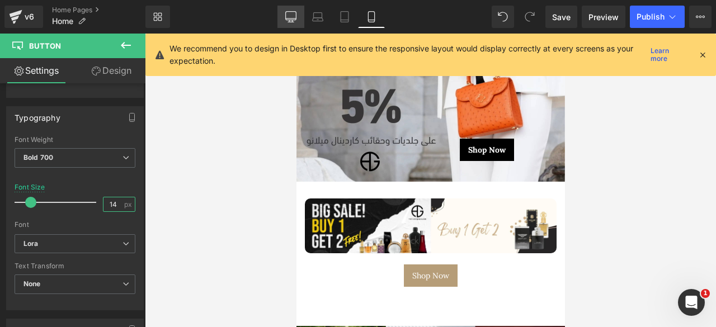
type input "14"
click at [291, 16] on icon at bounding box center [290, 16] width 11 height 11
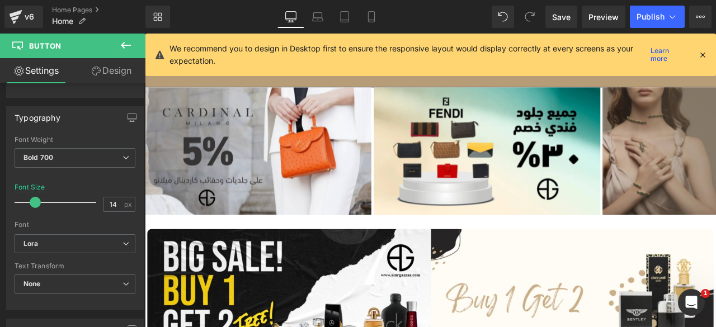
scroll to position [107, 0]
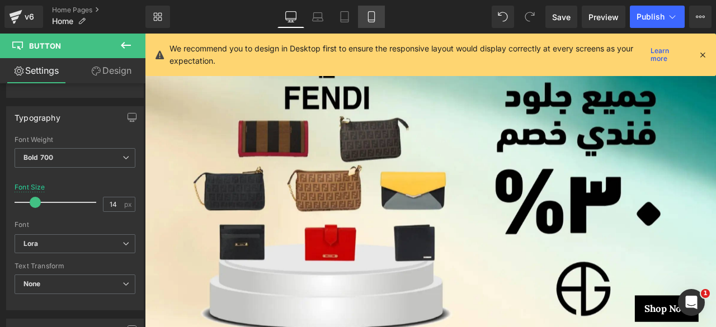
click at [369, 16] on icon at bounding box center [371, 16] width 11 height 11
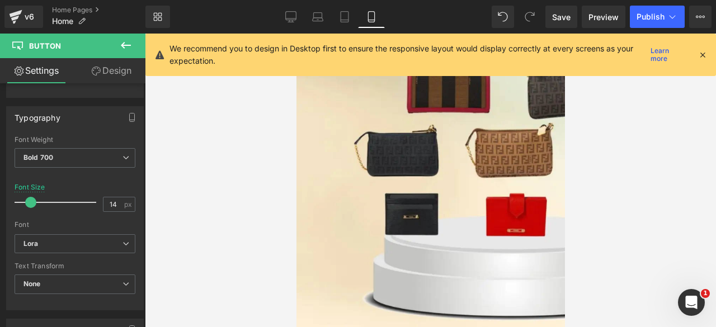
scroll to position [42, 0]
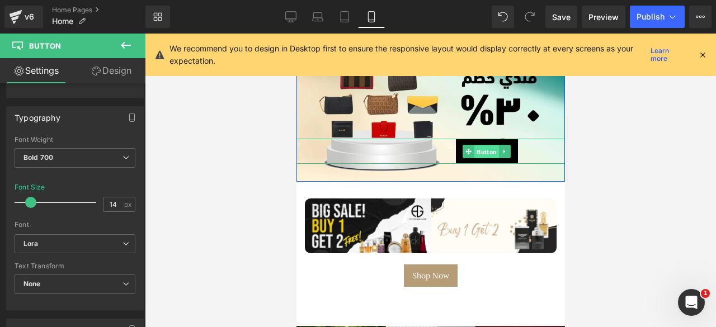
click at [478, 149] on span "Button" at bounding box center [486, 151] width 25 height 13
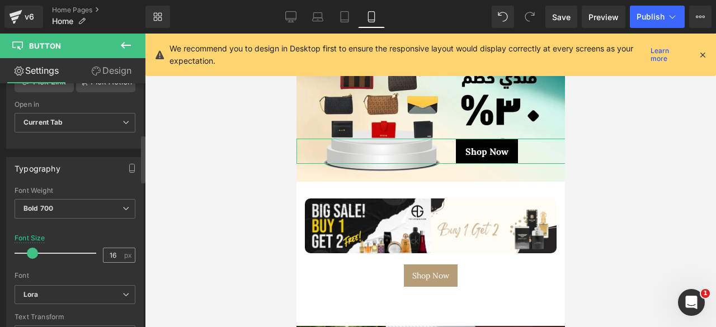
scroll to position [262, 0]
click at [108, 247] on input "16" at bounding box center [113, 254] width 20 height 14
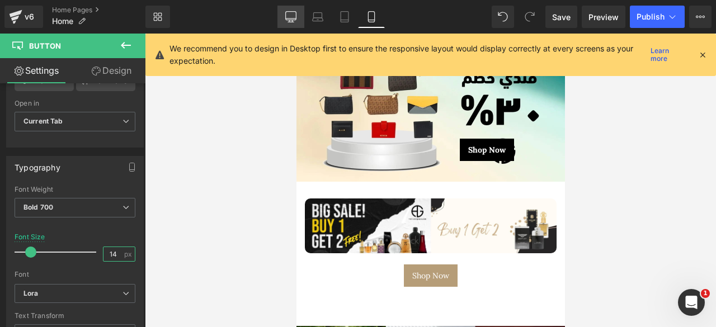
type input "14"
click at [286, 10] on link "Desktop" at bounding box center [290, 17] width 27 height 22
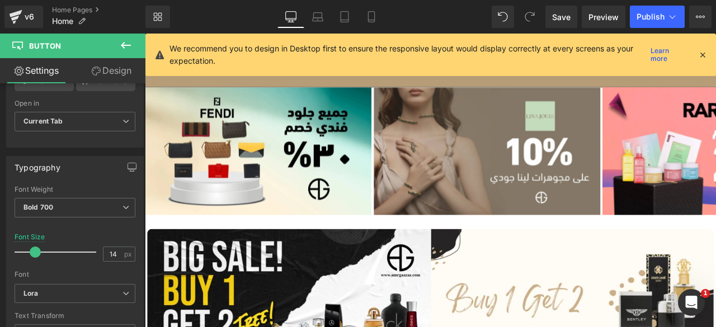
scroll to position [107, 0]
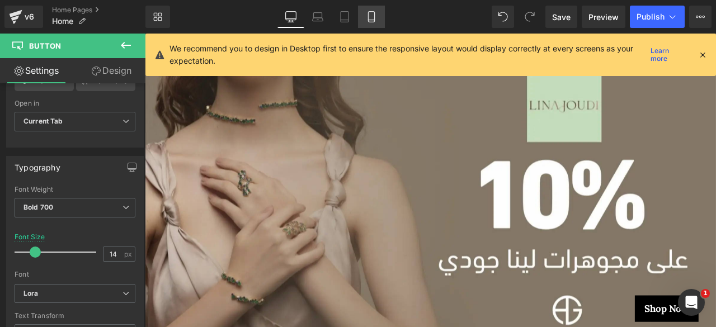
click at [375, 18] on icon at bounding box center [371, 16] width 11 height 11
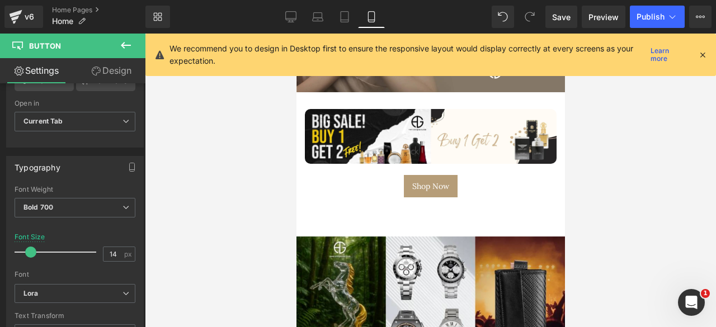
scroll to position [0, 0]
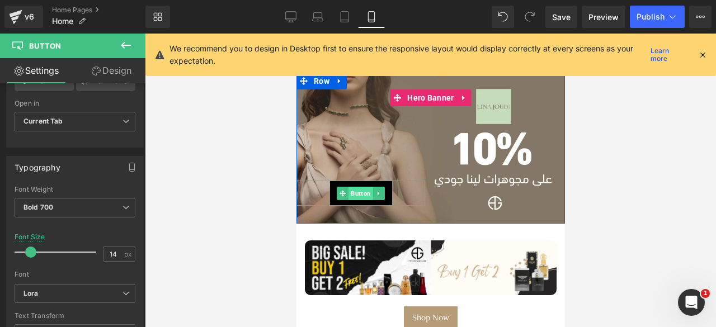
click at [360, 190] on span "Button" at bounding box center [360, 193] width 25 height 13
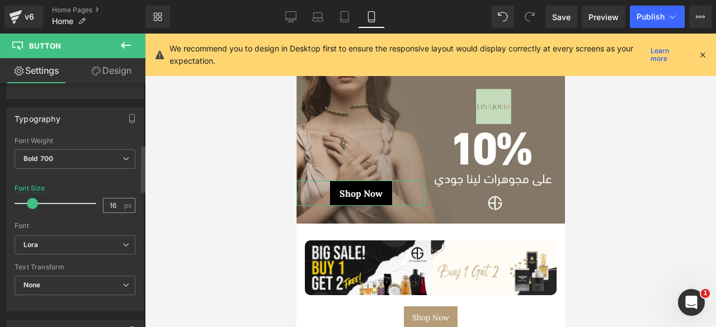
scroll to position [313, 0]
click at [105, 197] on input "16" at bounding box center [113, 203] width 20 height 14
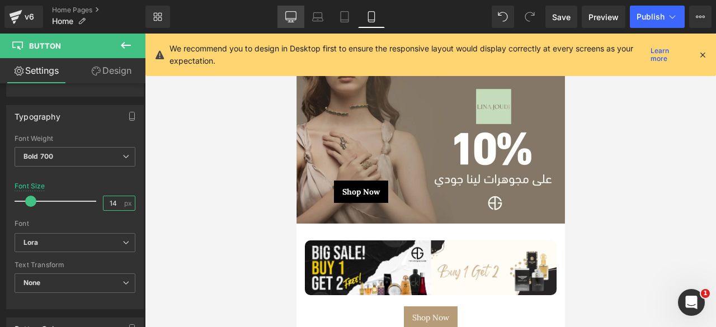
type input "14"
click at [291, 18] on icon at bounding box center [290, 18] width 11 height 0
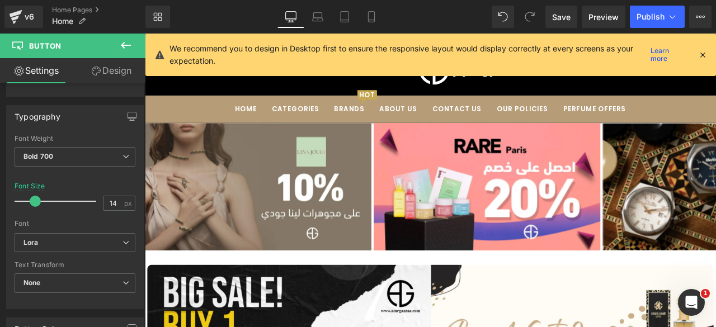
scroll to position [65, 0]
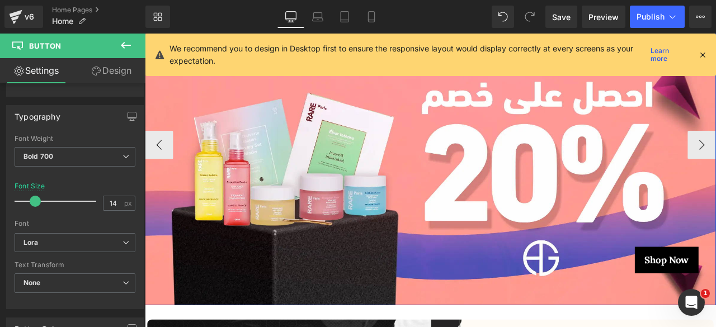
scroll to position [174, 0]
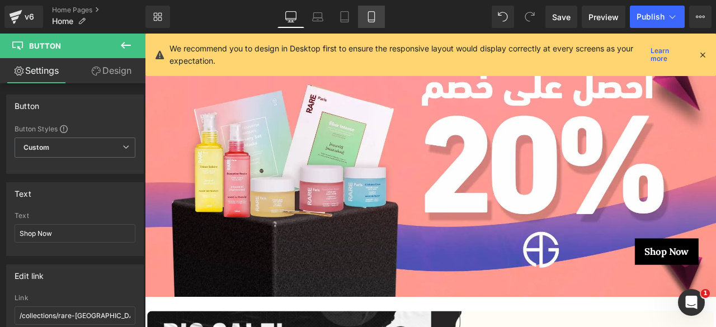
drag, startPoint x: 376, startPoint y: 15, endPoint x: 12, endPoint y: 55, distance: 366.3
click at [376, 15] on icon at bounding box center [371, 16] width 11 height 11
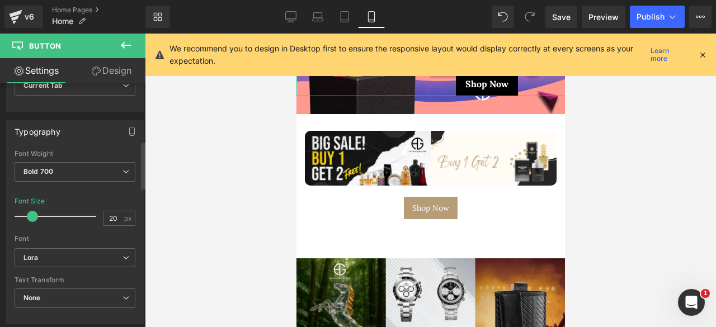
scroll to position [299, 0]
click at [107, 212] on input "20" at bounding box center [113, 217] width 20 height 14
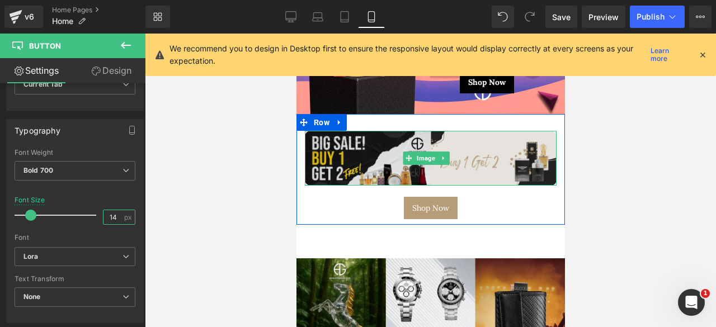
scroll to position [0, 0]
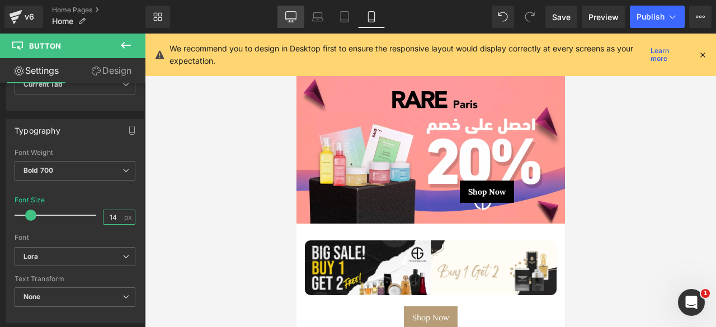
type input "14"
click at [292, 15] on icon at bounding box center [290, 16] width 11 height 11
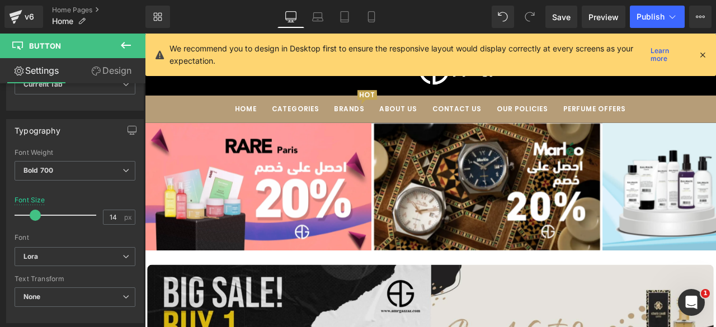
scroll to position [65, 0]
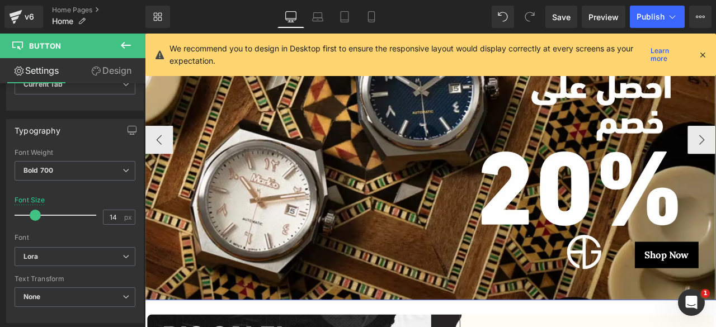
scroll to position [195, 0]
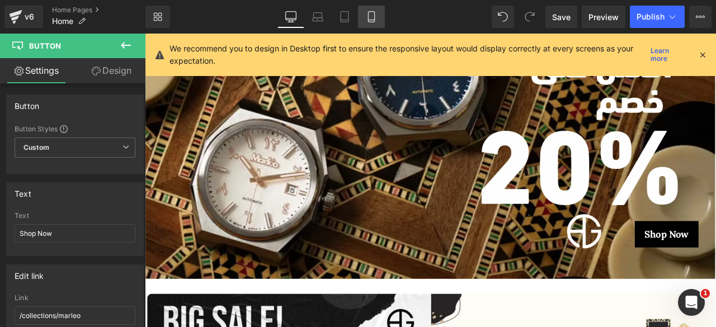
click at [371, 22] on icon at bounding box center [371, 17] width 6 height 11
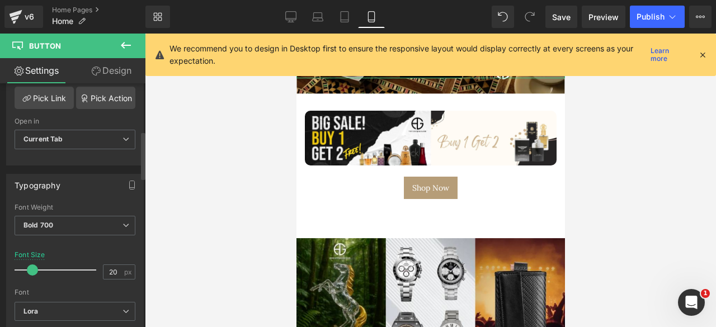
scroll to position [245, 0]
click at [105, 266] on input "20" at bounding box center [113, 271] width 20 height 14
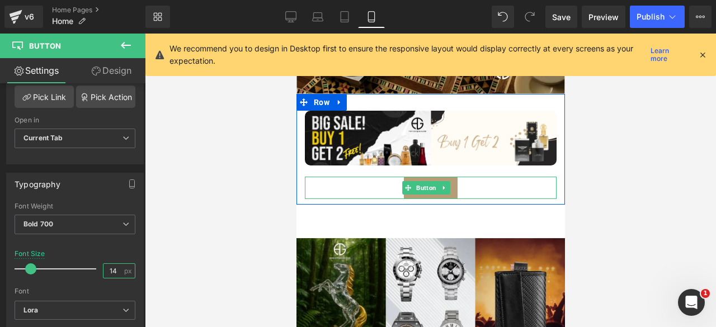
scroll to position [0, 0]
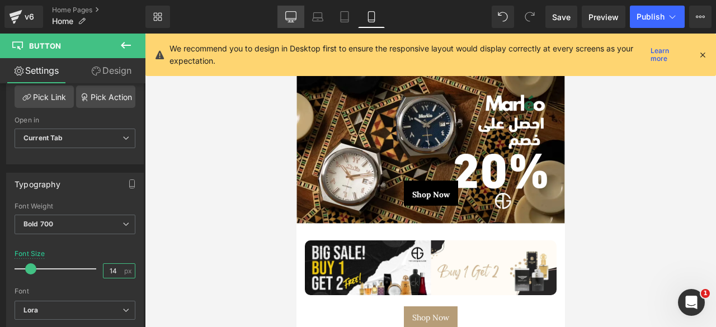
type input "14"
click at [295, 16] on icon at bounding box center [290, 16] width 11 height 11
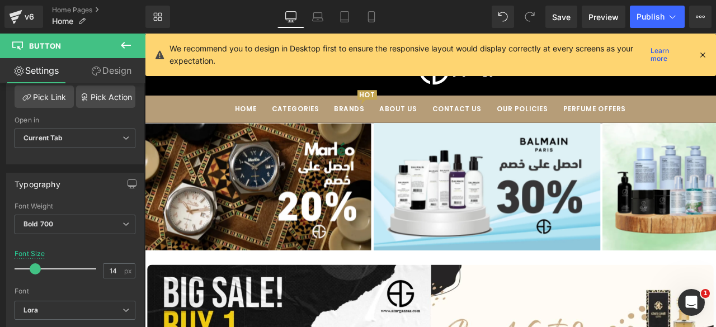
scroll to position [65, 0]
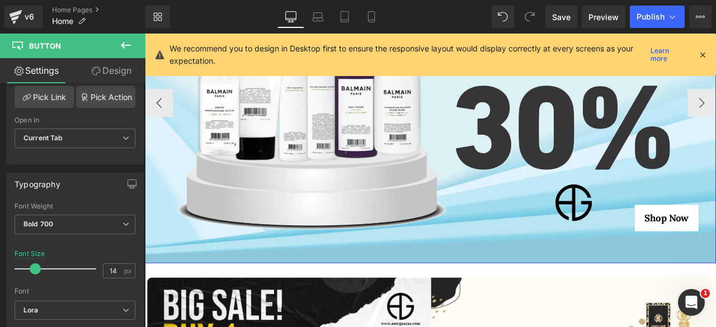
scroll to position [218, 0]
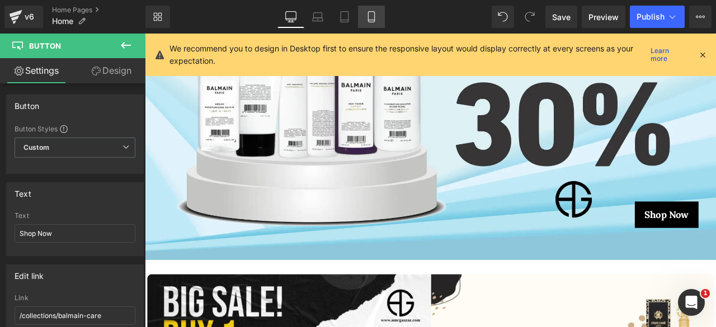
click at [371, 17] on icon at bounding box center [371, 16] width 11 height 11
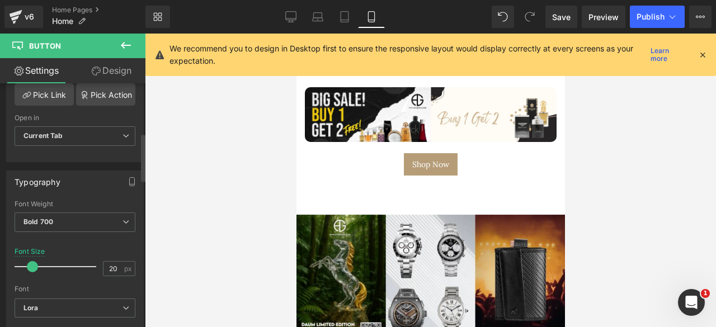
scroll to position [258, 0]
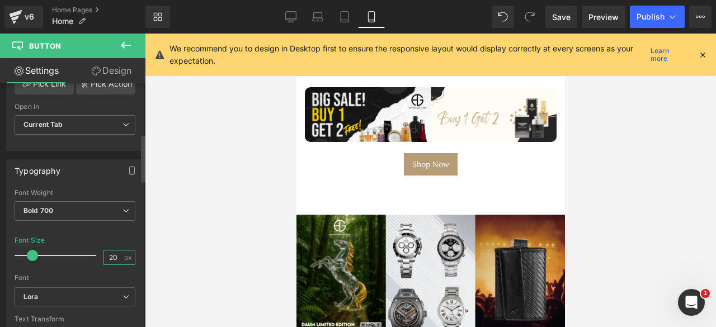
click at [110, 253] on input "20" at bounding box center [113, 258] width 20 height 14
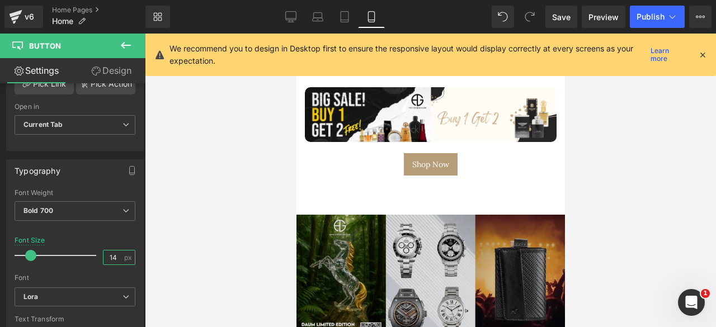
type input "14"
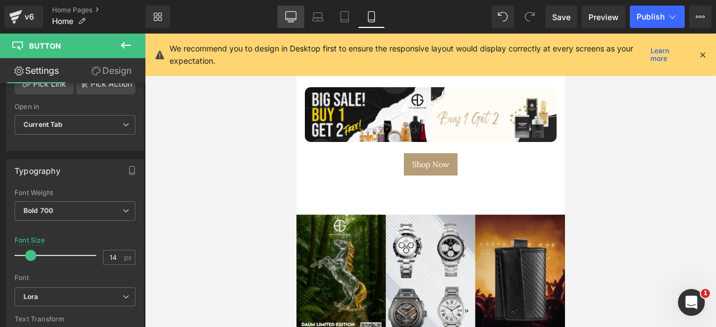
click at [292, 17] on icon at bounding box center [290, 16] width 11 height 11
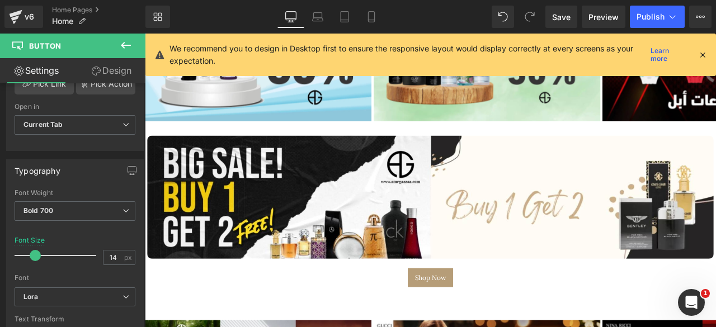
scroll to position [111, 0]
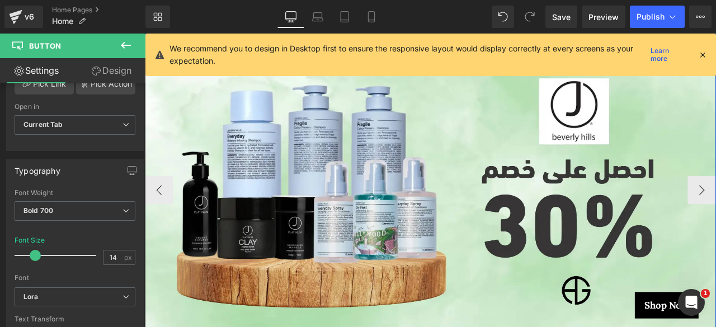
scroll to position [192, 0]
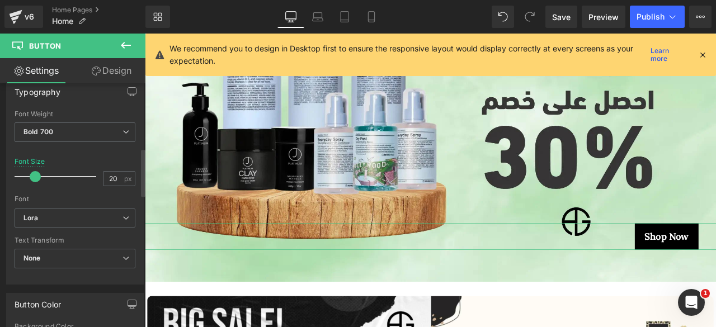
scroll to position [340, 0]
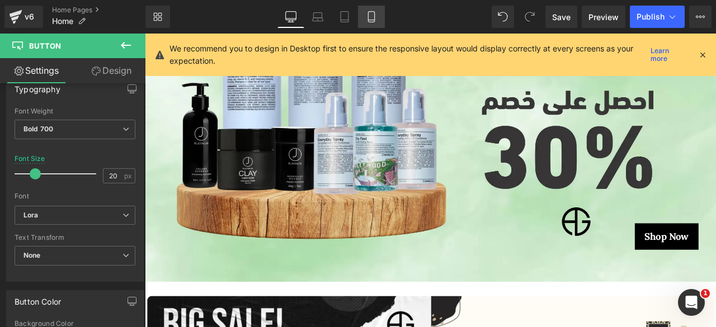
click at [371, 8] on link "Mobile" at bounding box center [371, 17] width 27 height 22
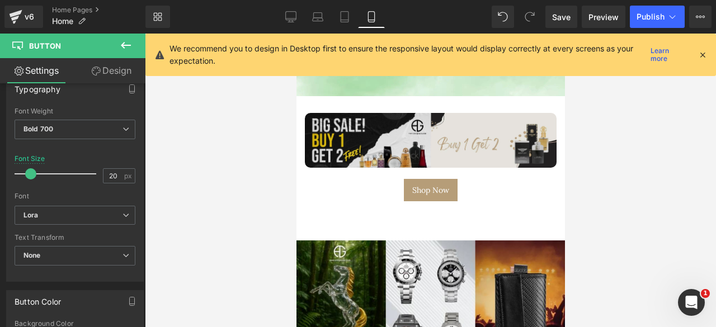
scroll to position [0, 0]
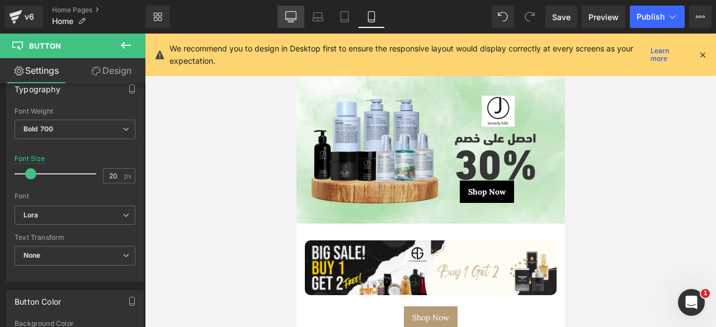
click at [290, 19] on icon at bounding box center [290, 16] width 11 height 11
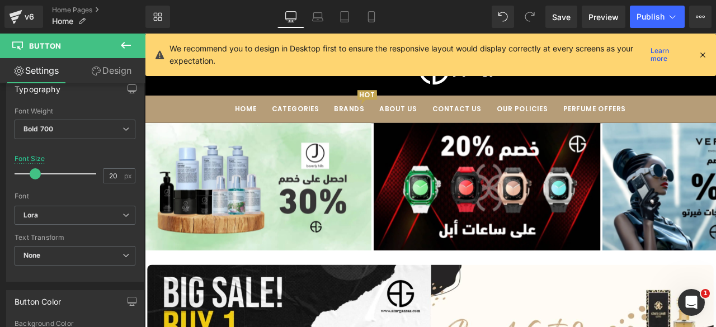
scroll to position [65, 0]
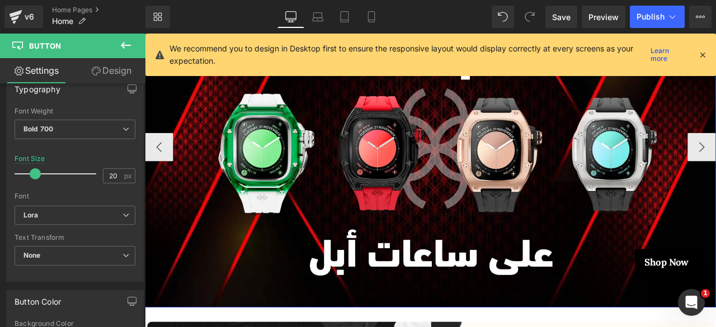
scroll to position [167, 0]
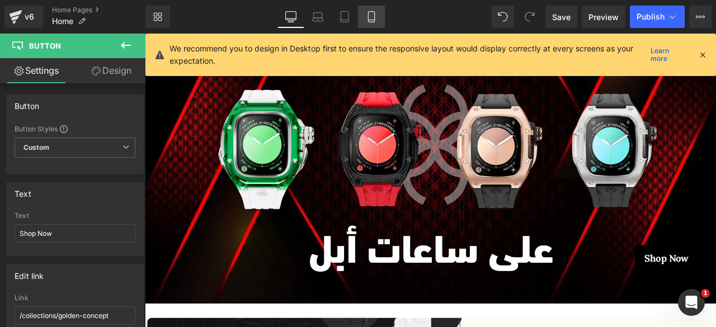
click at [368, 23] on link "Mobile" at bounding box center [371, 17] width 27 height 22
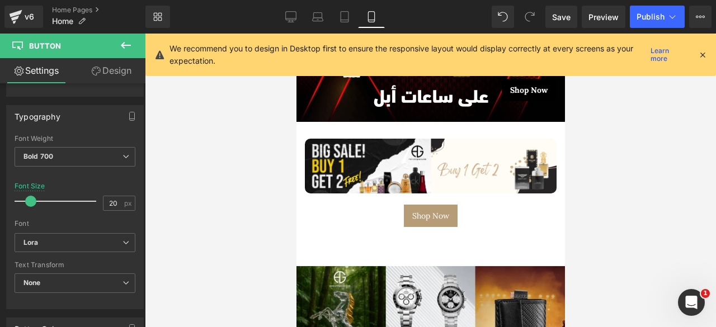
scroll to position [313, 0]
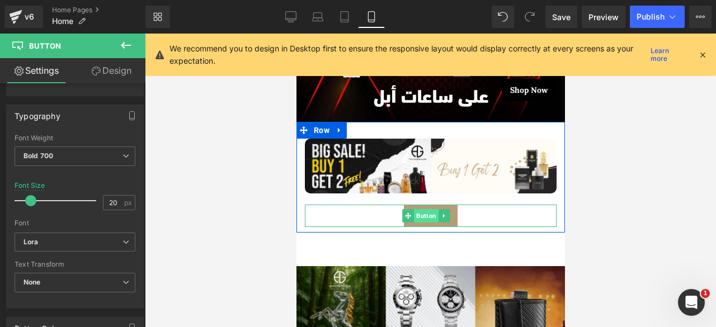
click at [426, 212] on span "Button" at bounding box center [425, 215] width 25 height 13
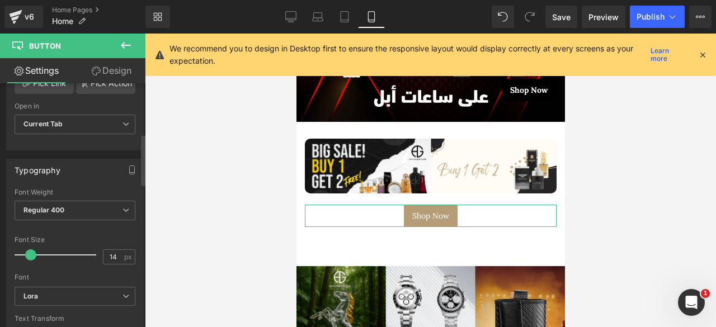
scroll to position [277, 0]
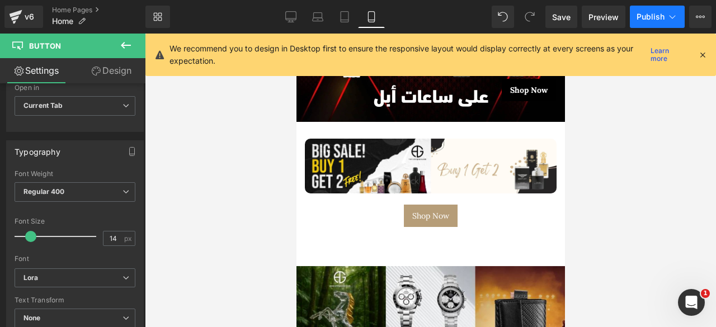
click at [642, 15] on span "Publish" at bounding box center [650, 16] width 28 height 9
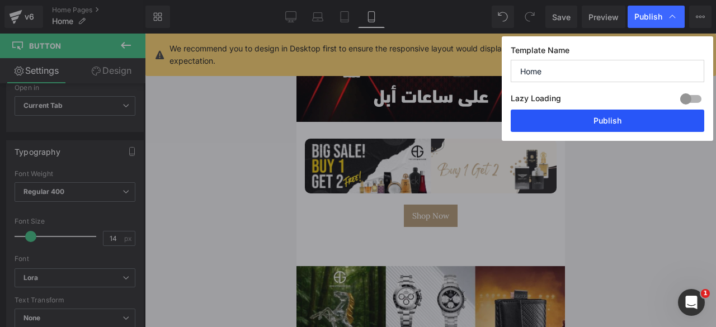
click at [597, 128] on button "Publish" at bounding box center [608, 121] width 194 height 22
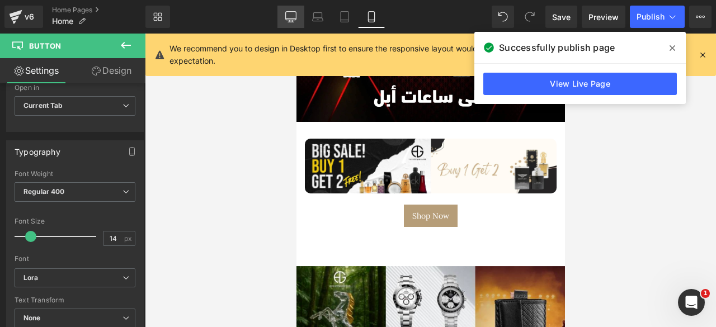
click at [285, 9] on link "Desktop" at bounding box center [290, 17] width 27 height 22
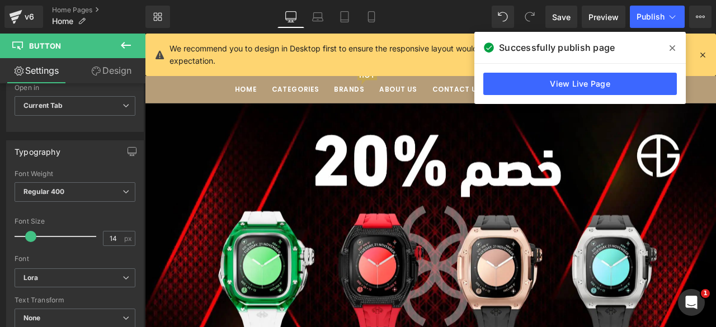
scroll to position [0, 0]
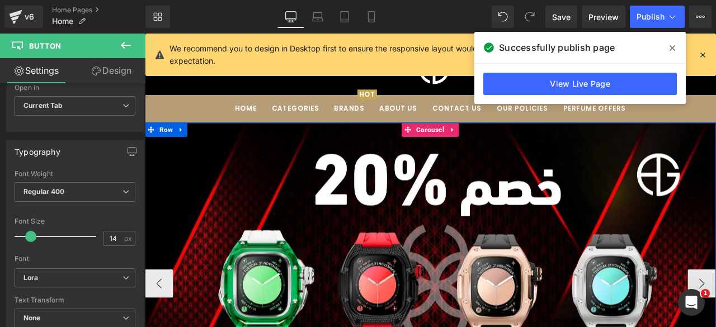
click at [159, 327] on button "‹" at bounding box center [162, 330] width 34 height 34
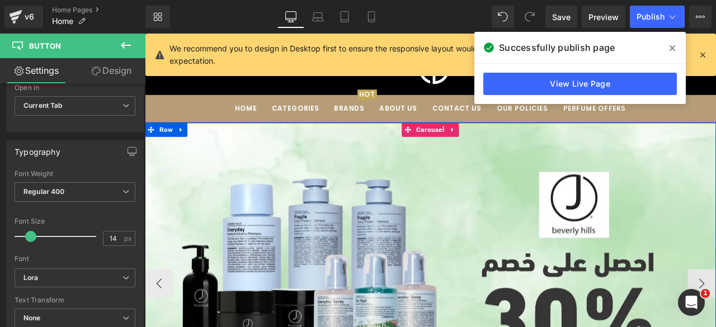
click at [159, 327] on button "‹" at bounding box center [162, 330] width 34 height 34
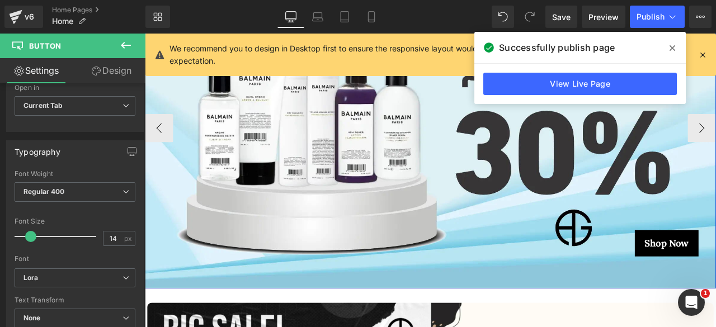
scroll to position [196, 0]
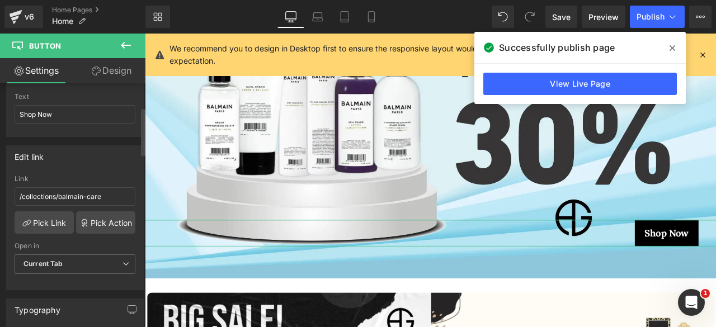
scroll to position [123, 0]
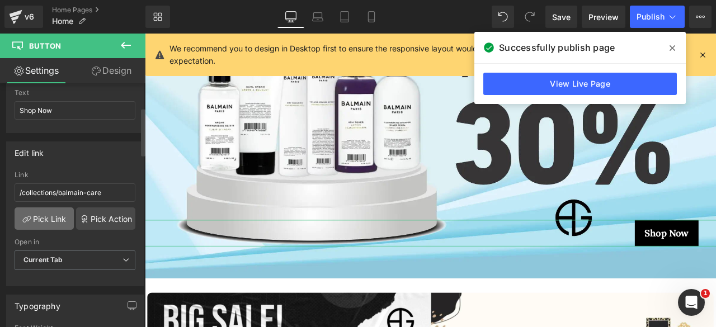
click at [48, 212] on link "Pick Link" at bounding box center [44, 218] width 59 height 22
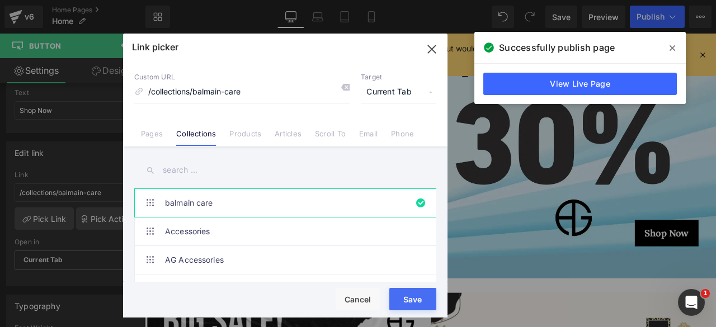
click at [182, 169] on input "text" at bounding box center [285, 170] width 302 height 25
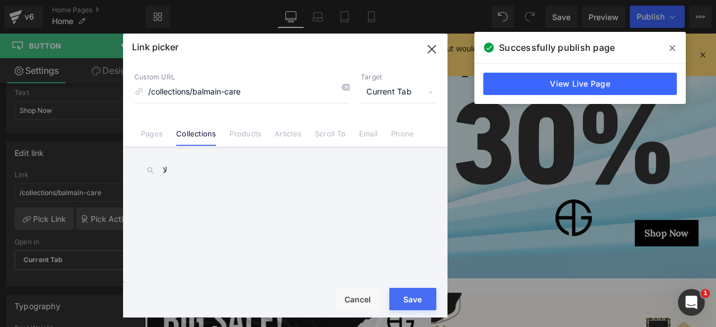
type input "ل"
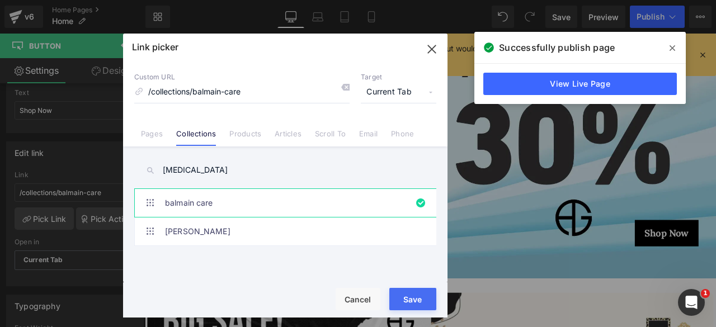
type input "[MEDICAL_DATA]"
drag, startPoint x: 430, startPoint y: 46, endPoint x: 511, endPoint y: 164, distance: 144.0
click at [430, 46] on icon "button" at bounding box center [432, 49] width 18 height 18
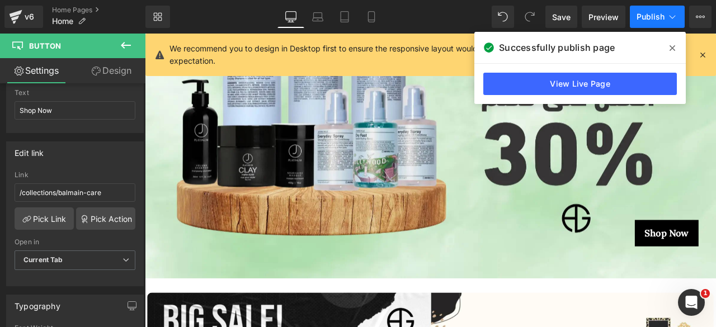
click at [634, 18] on button "Publish" at bounding box center [657, 17] width 55 height 22
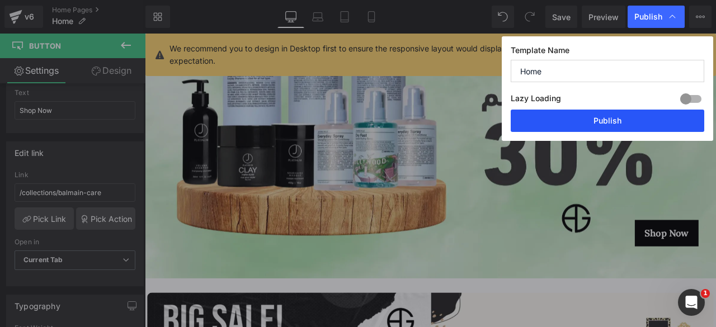
click at [595, 124] on button "Publish" at bounding box center [608, 121] width 194 height 22
